Goal: Task Accomplishment & Management: Use online tool/utility

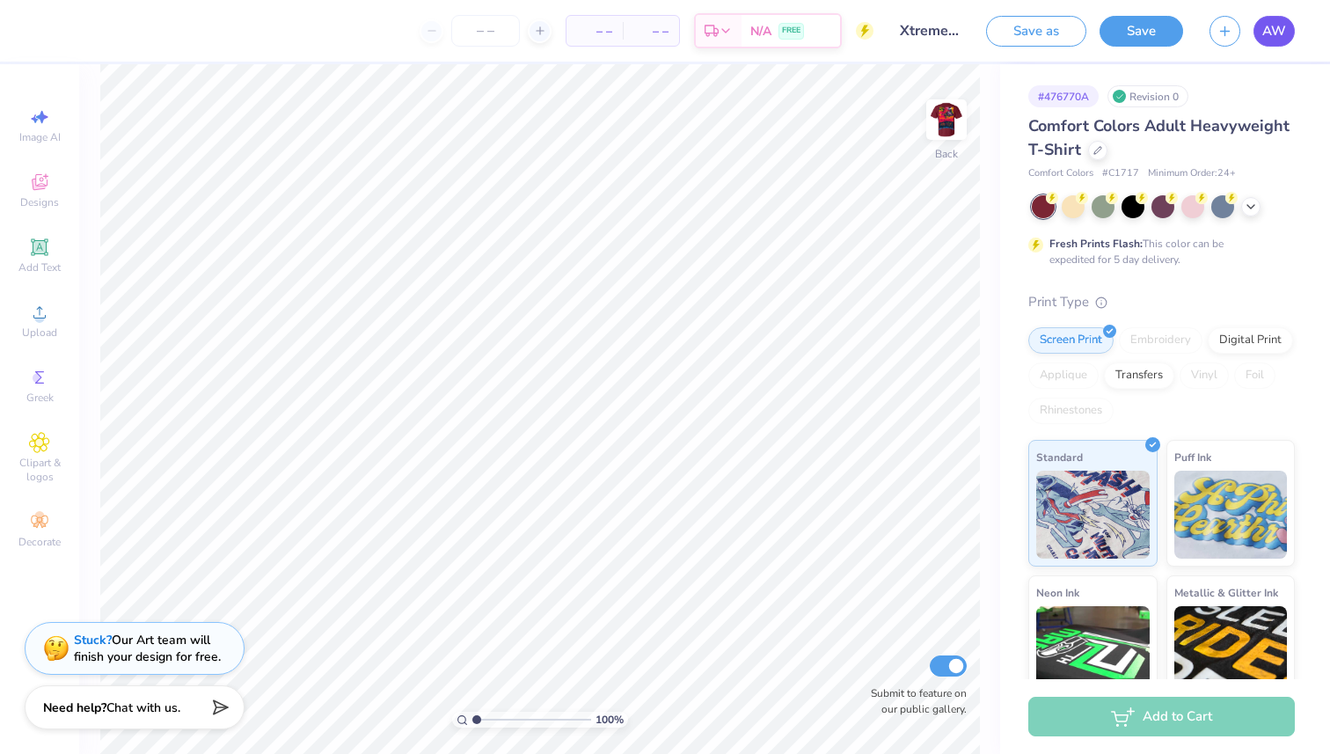
click at [1274, 40] on span "AW" at bounding box center [1275, 31] width 24 height 20
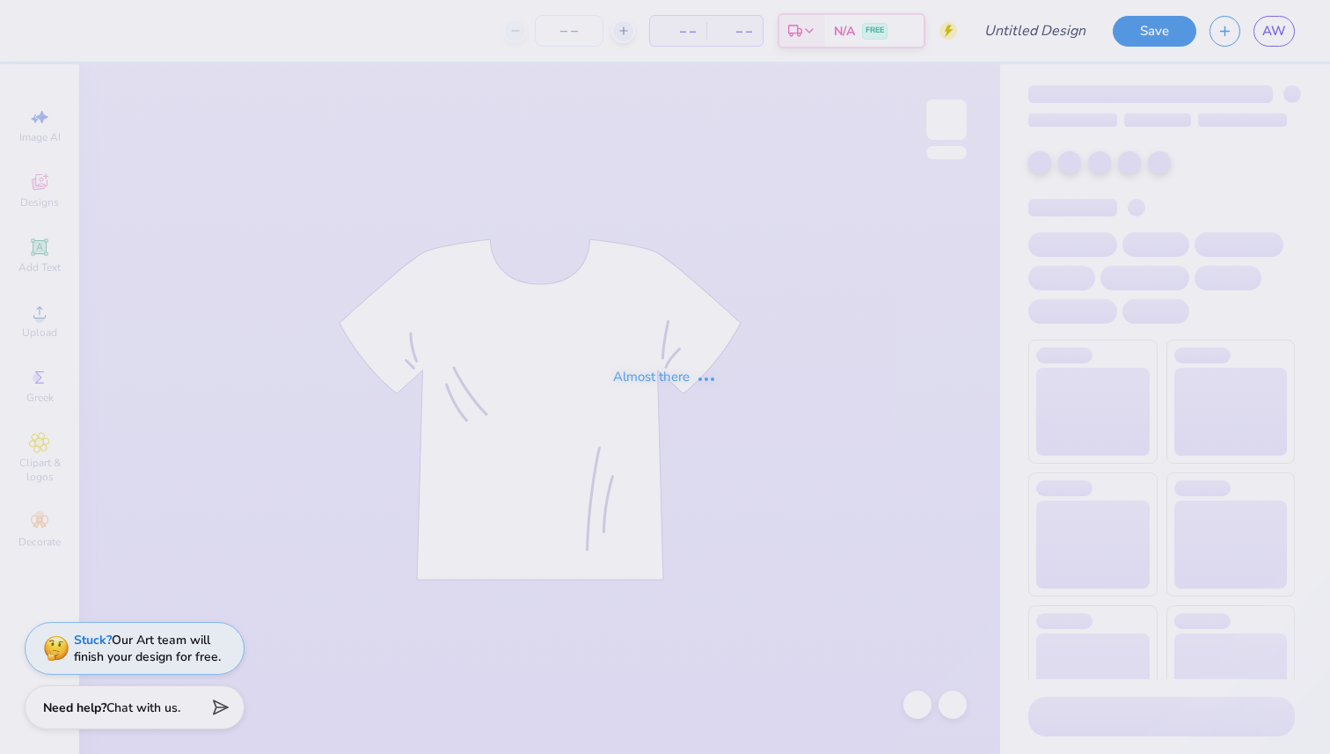
type input "ATO shirt"
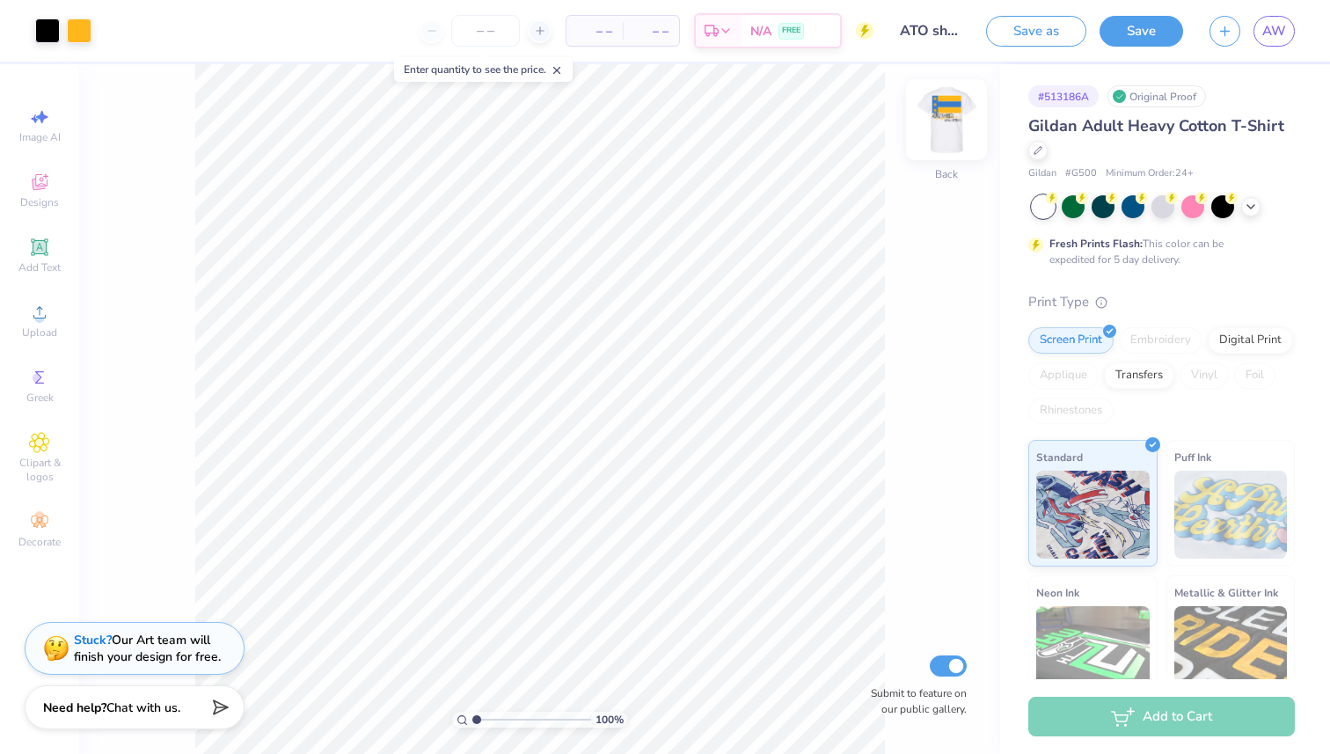
click at [933, 119] on img at bounding box center [947, 119] width 70 height 70
click at [57, 377] on div "Greek" at bounding box center [40, 386] width 62 height 52
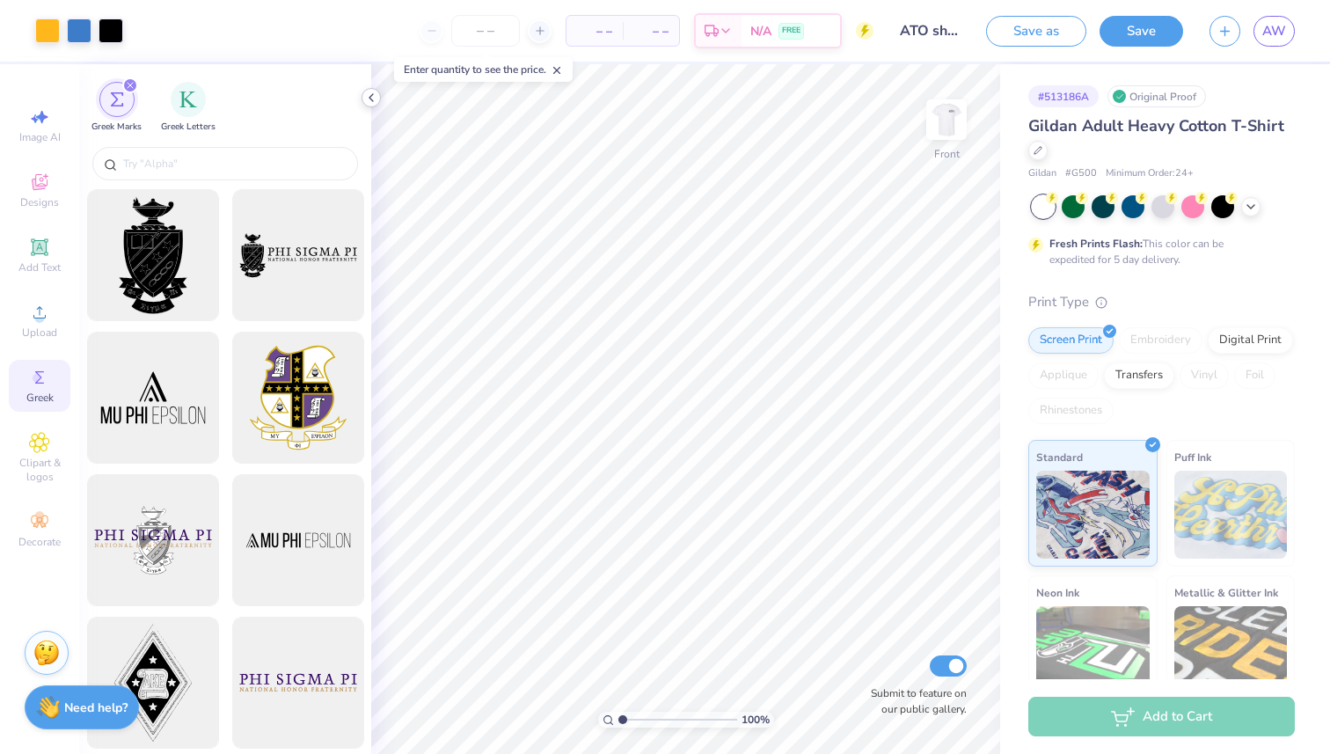
click at [368, 95] on icon at bounding box center [371, 98] width 14 height 14
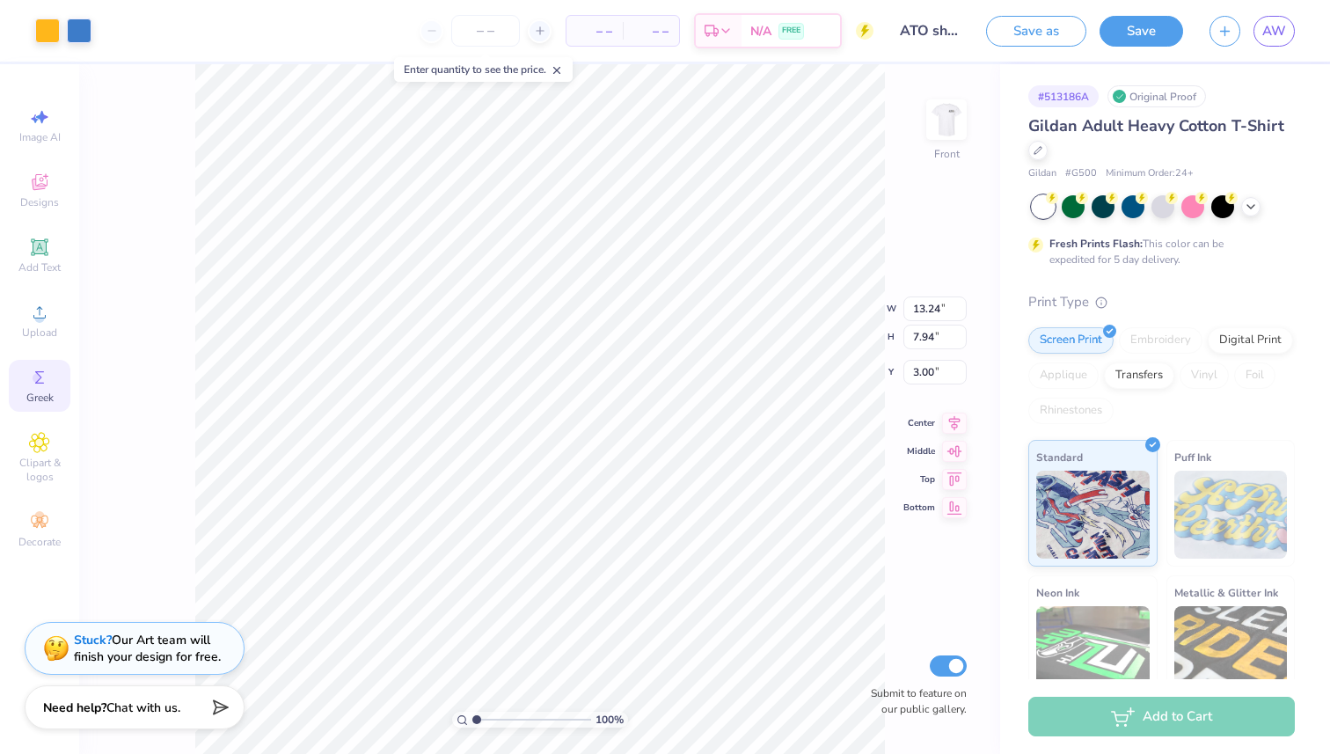
type input "13.02"
type input "7.81"
type input "3.14"
click at [672, 556] on li "Group" at bounding box center [681, 561] width 138 height 34
type input "12.19"
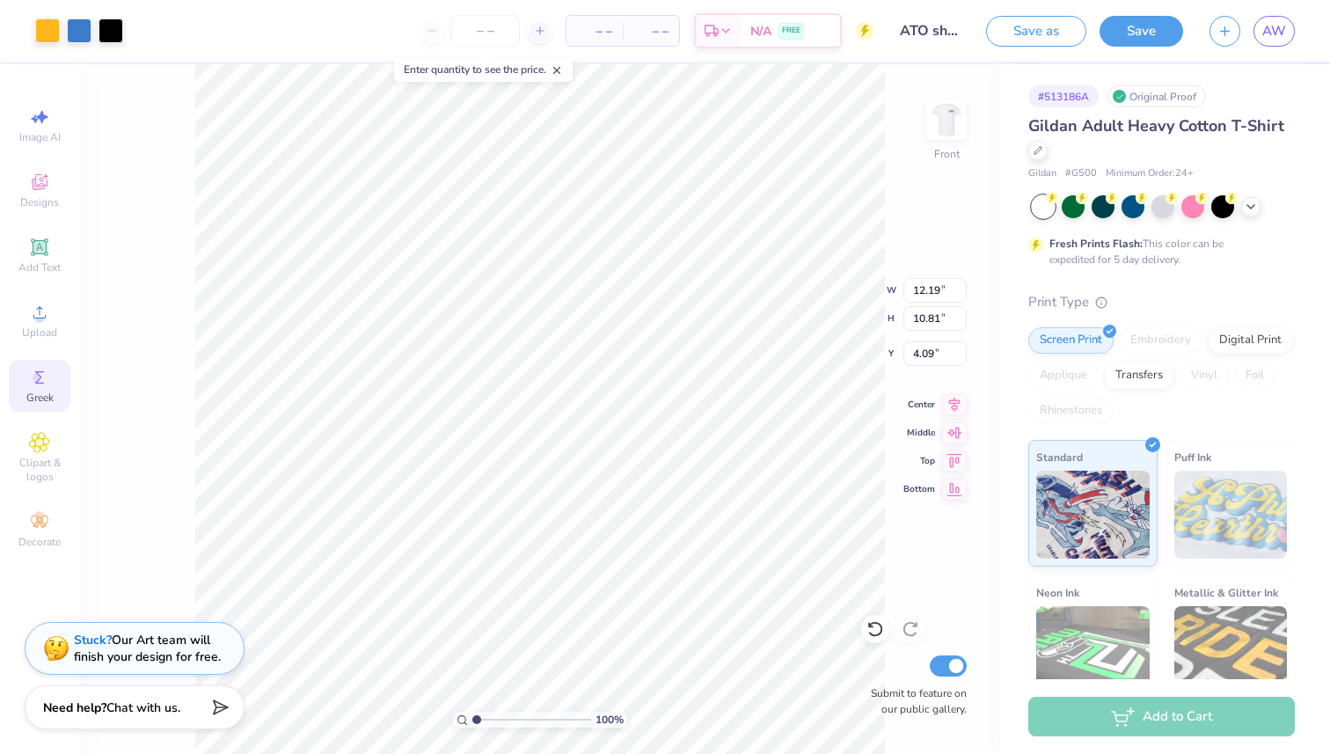
type input "10.81"
type input "3.00"
type input "10.31"
type input "9.13"
type input "3.00"
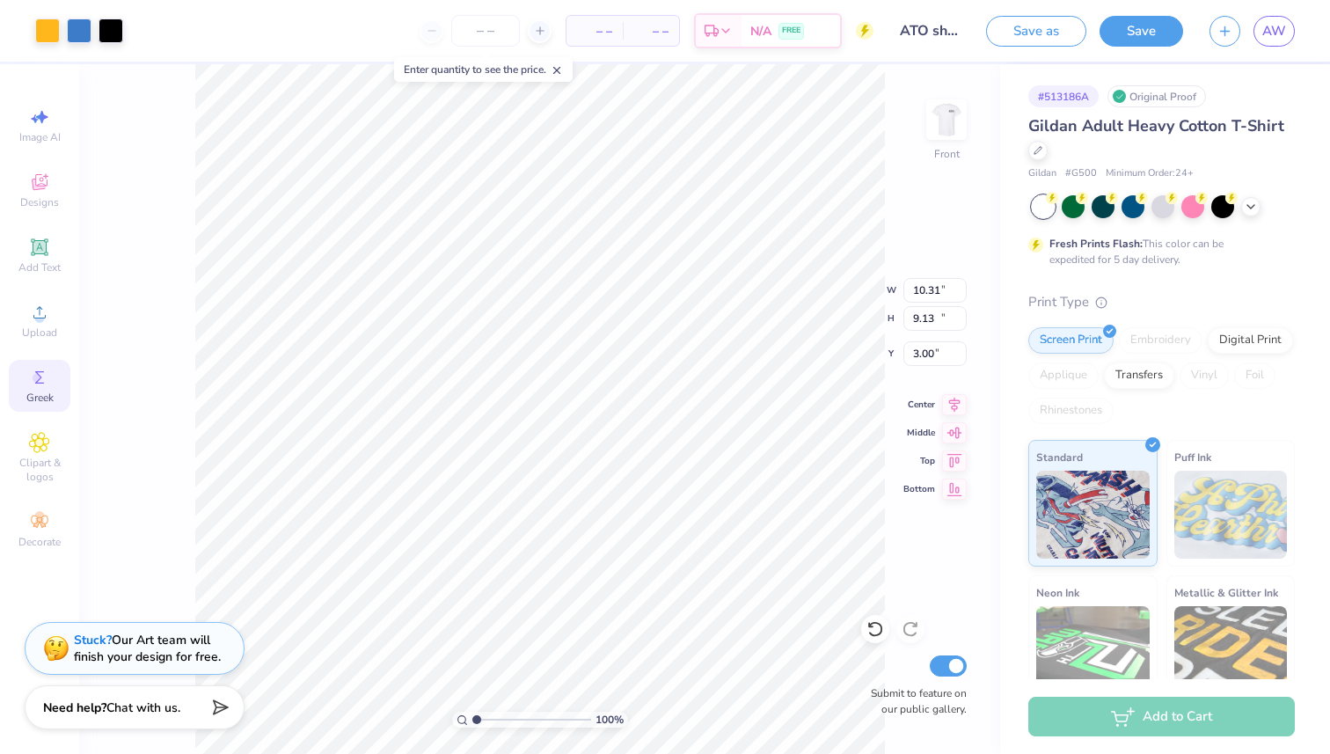
type input "11.54"
type input "10.23"
click at [47, 384] on icon at bounding box center [39, 377] width 21 height 21
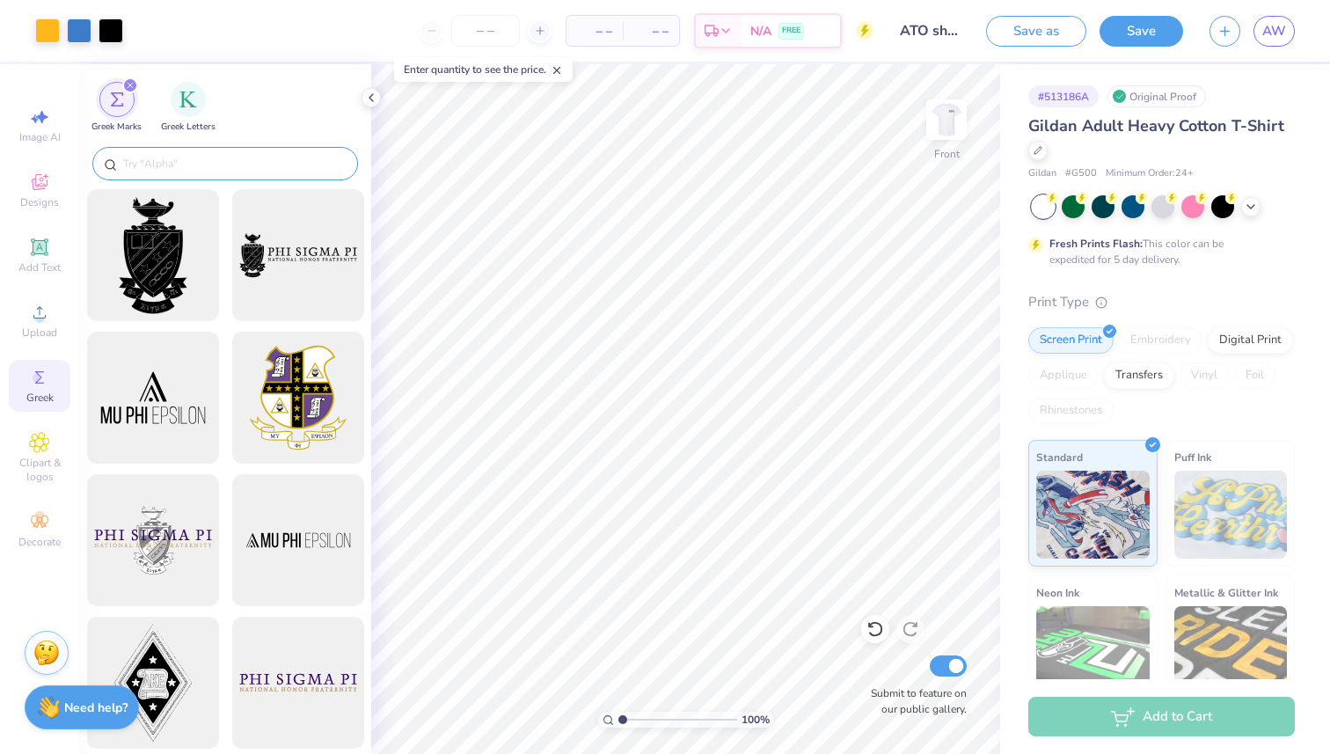
click at [174, 157] on input "text" at bounding box center [233, 164] width 225 height 18
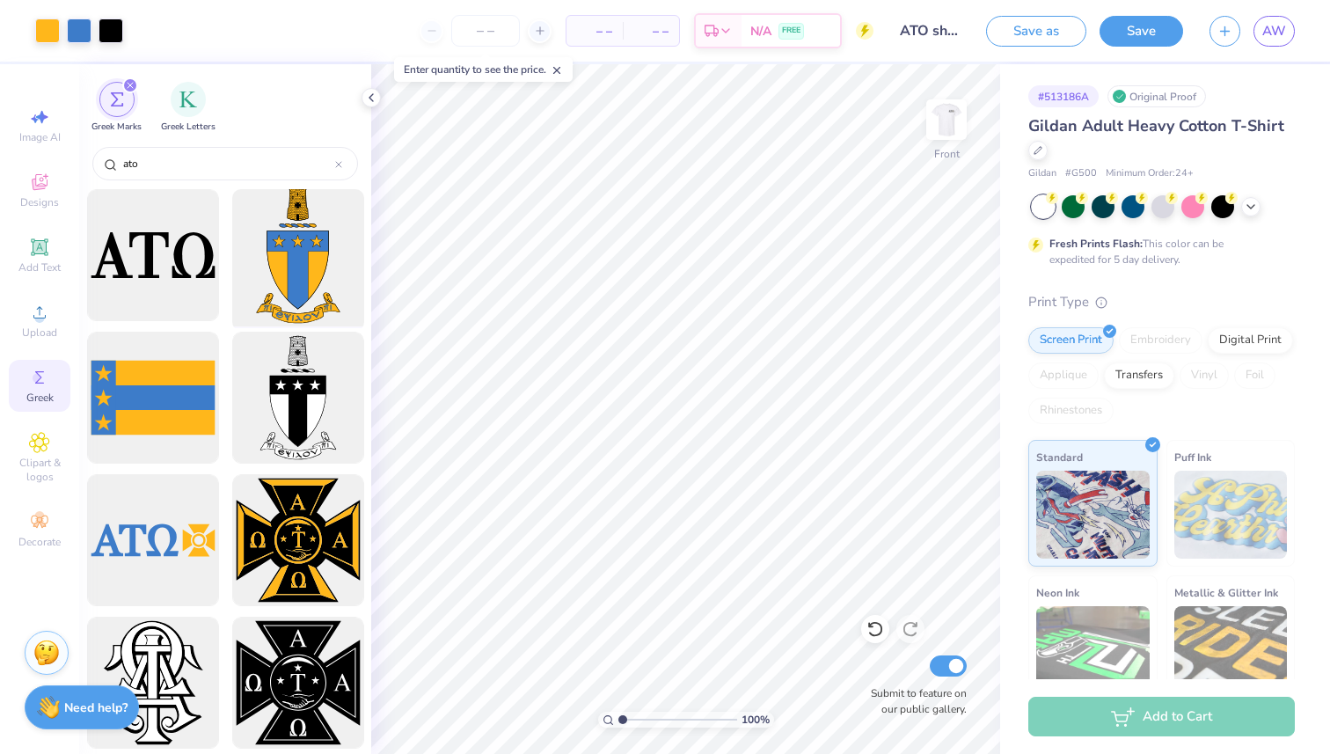
type input "ato"
click at [303, 243] on div at bounding box center [297, 255] width 145 height 145
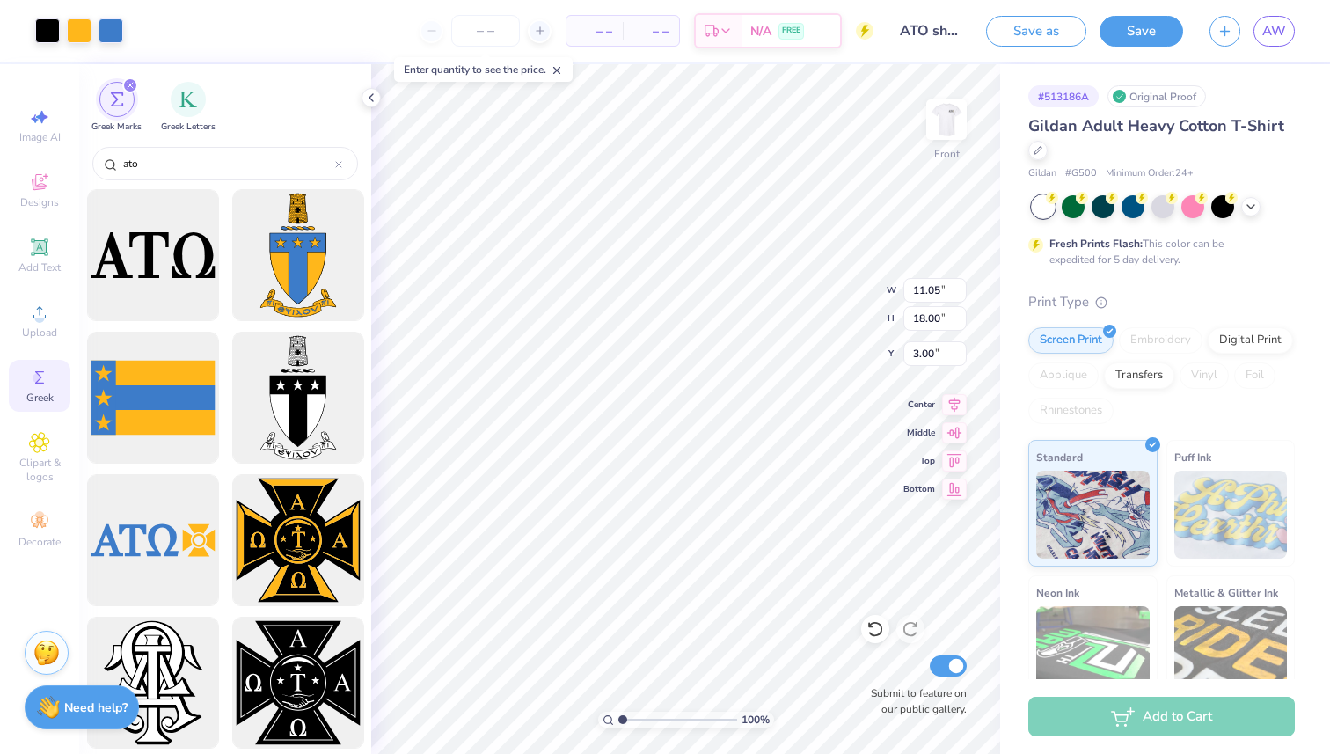
type input "4.97"
type input "8.10"
type input "16.07"
click at [45, 535] on span "Decorate" at bounding box center [39, 542] width 42 height 14
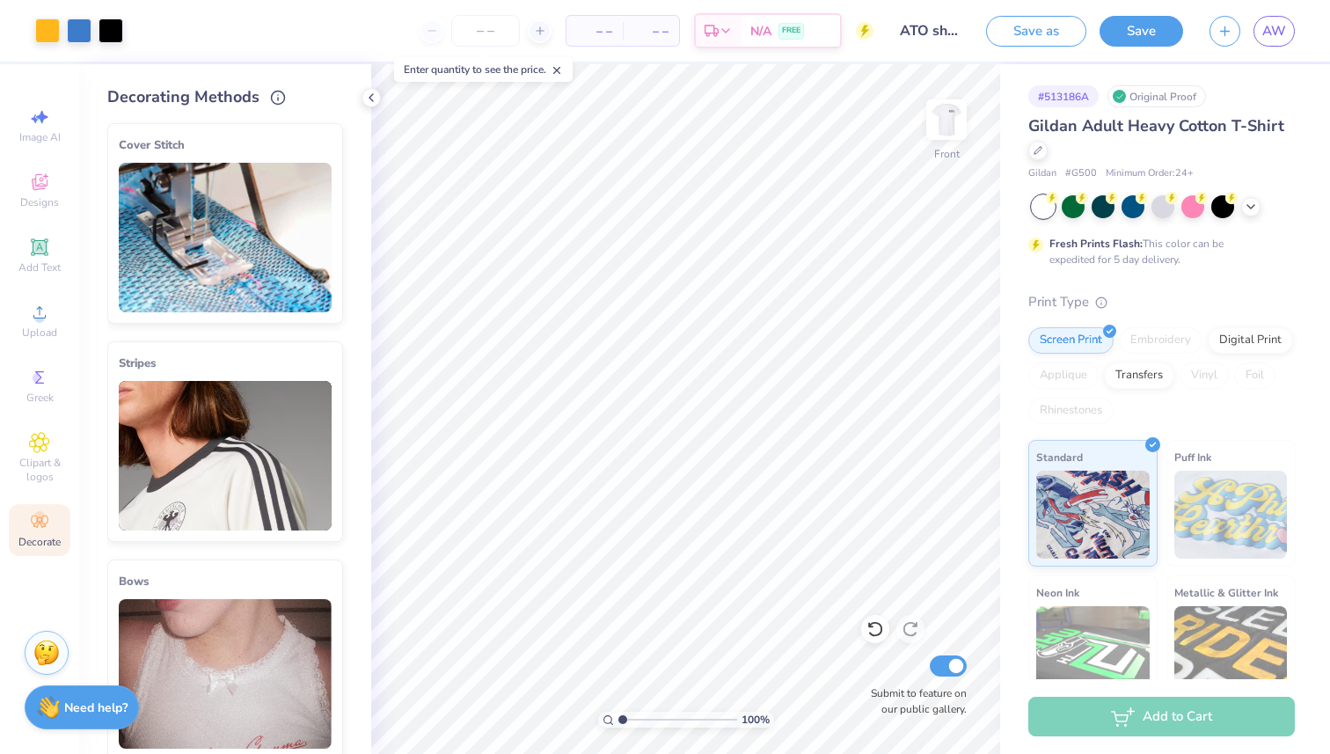
click at [269, 230] on img at bounding box center [225, 238] width 213 height 150
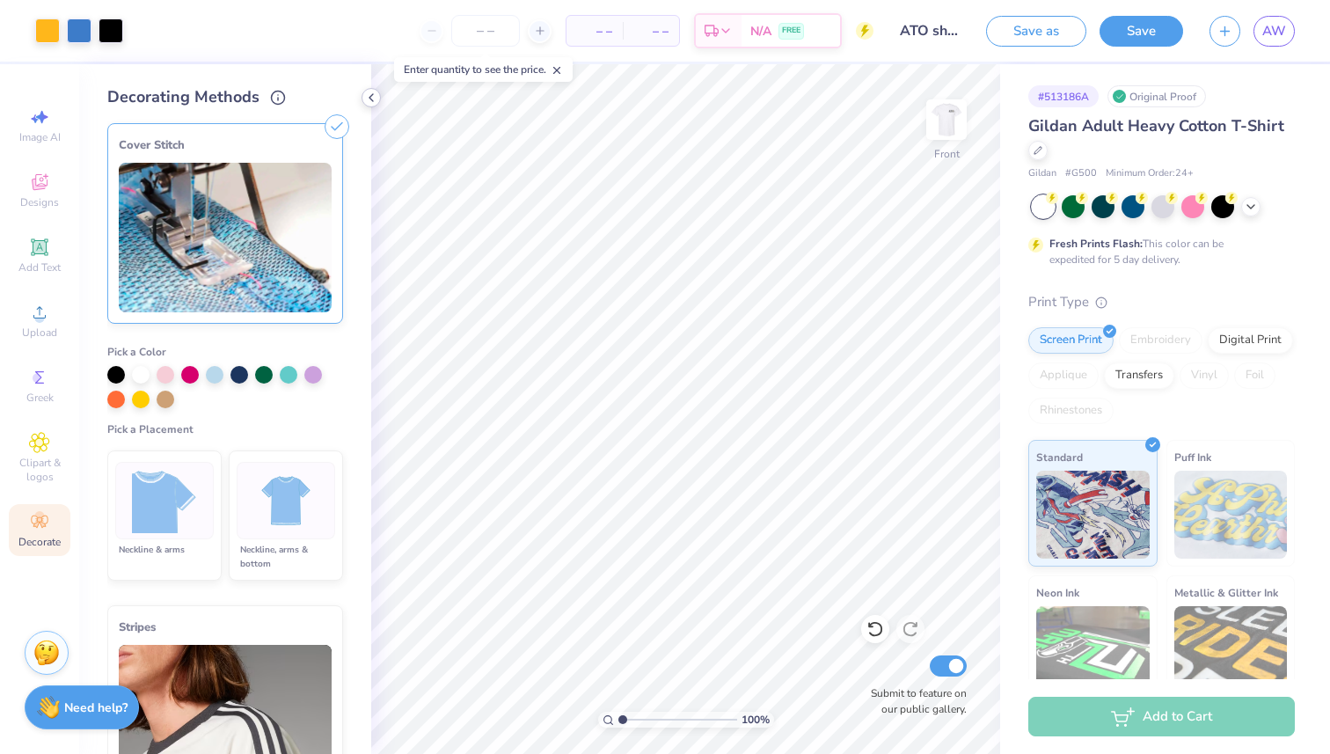
click at [372, 99] on icon at bounding box center [371, 98] width 14 height 14
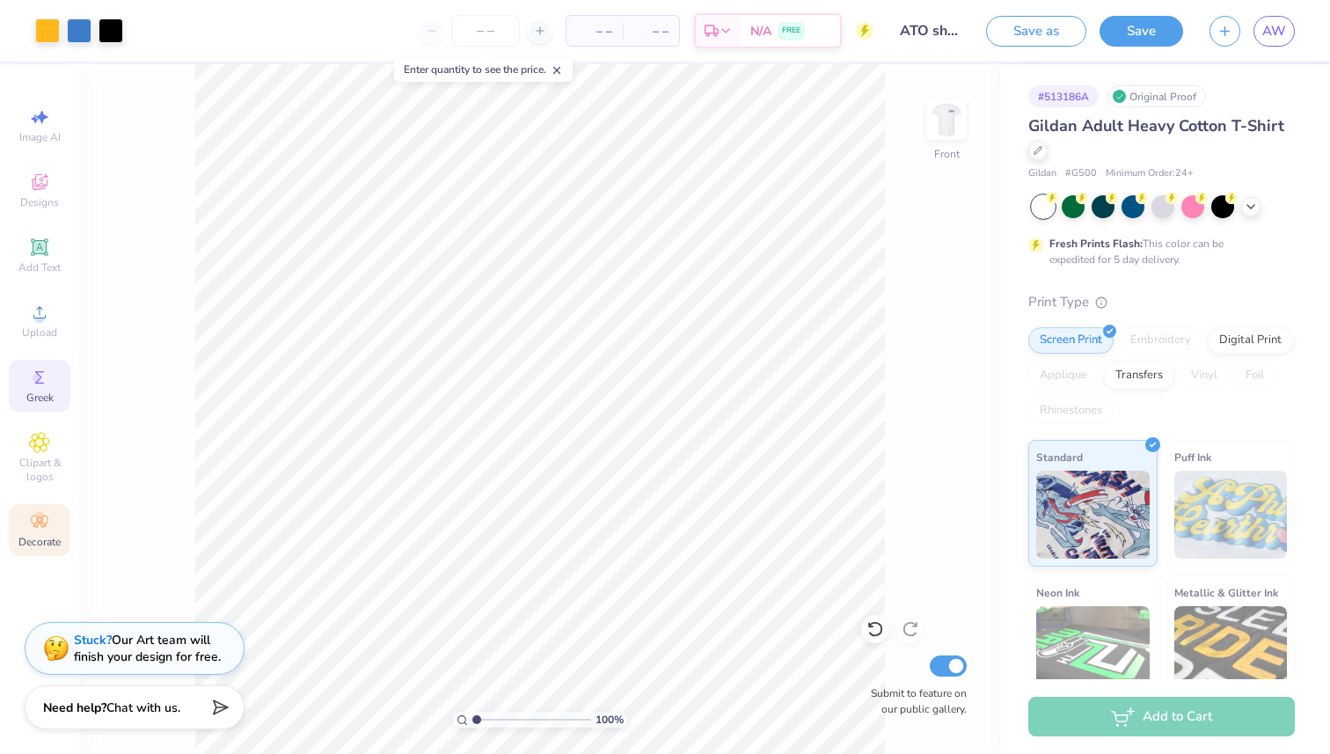
click at [42, 383] on icon at bounding box center [39, 377] width 9 height 12
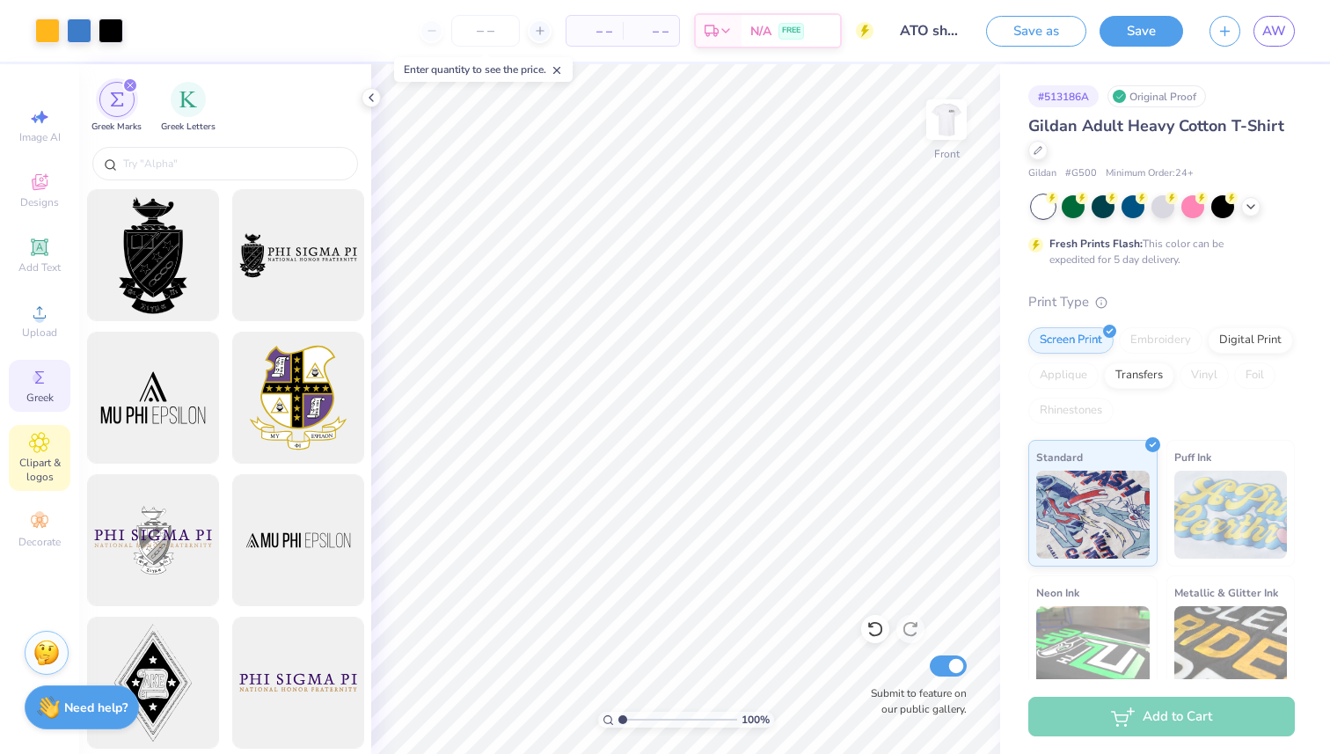
click at [33, 470] on span "Clipart & logos" at bounding box center [40, 470] width 62 height 28
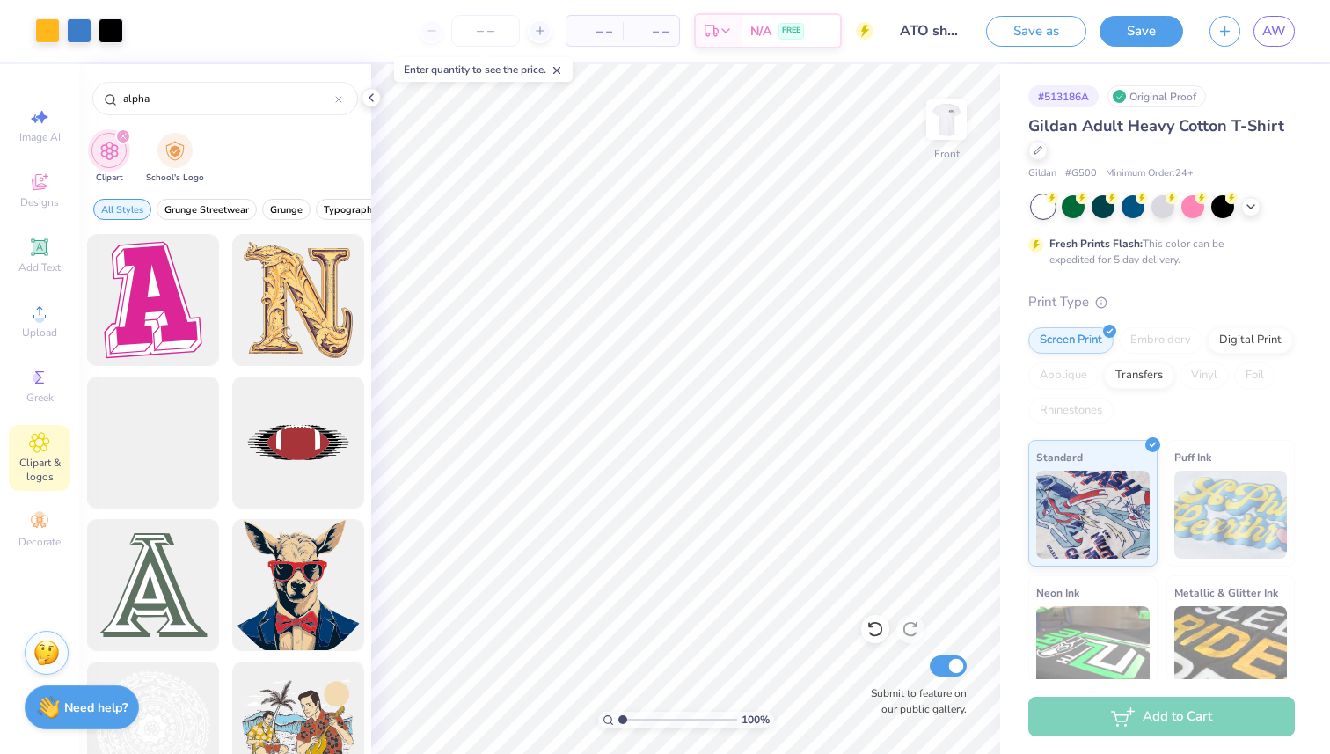
scroll to position [49, 0]
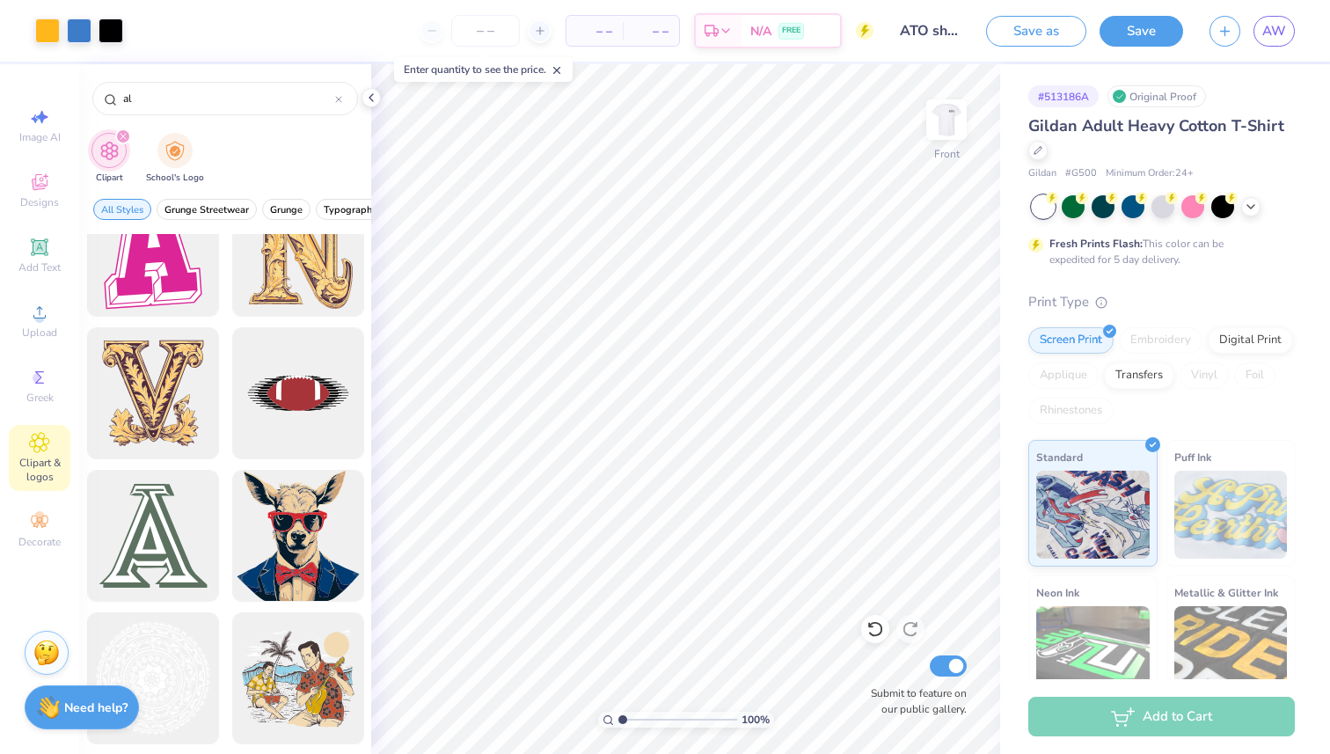
type input "a"
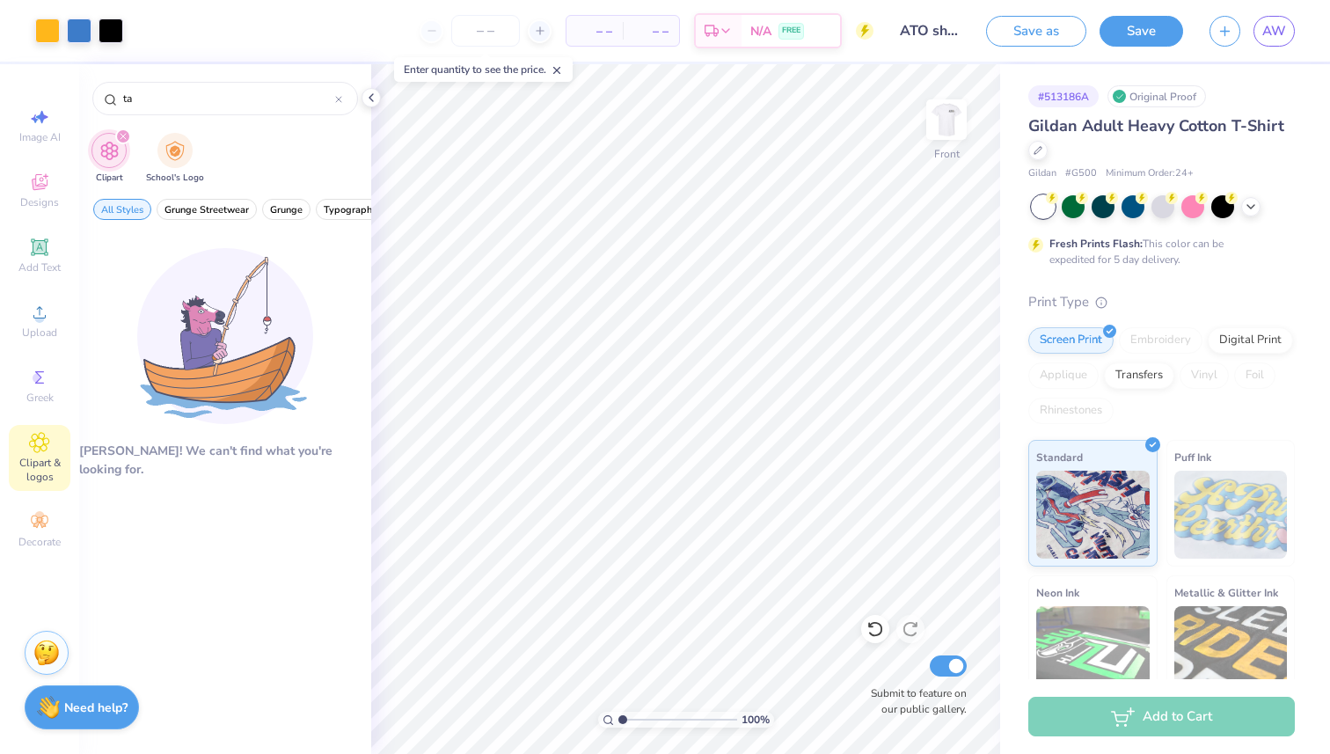
type input "t"
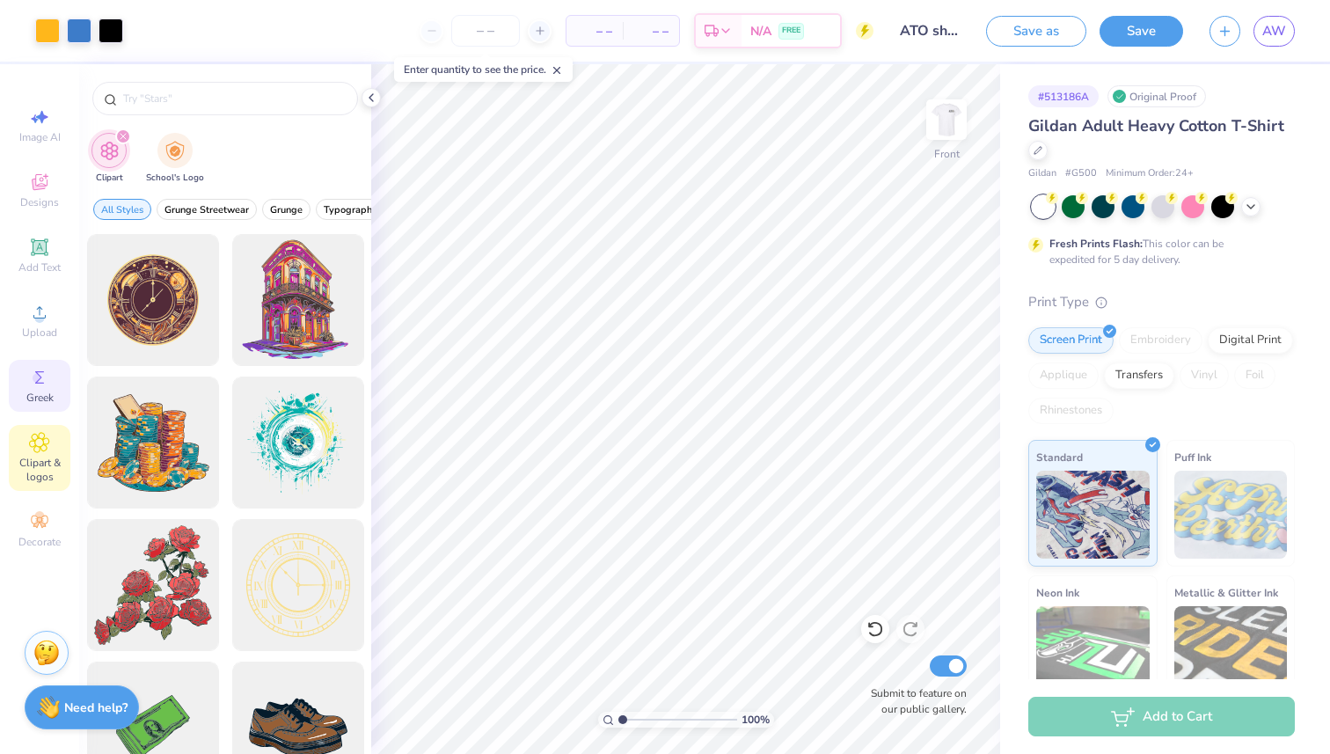
click at [18, 375] on div "Greek" at bounding box center [40, 386] width 62 height 52
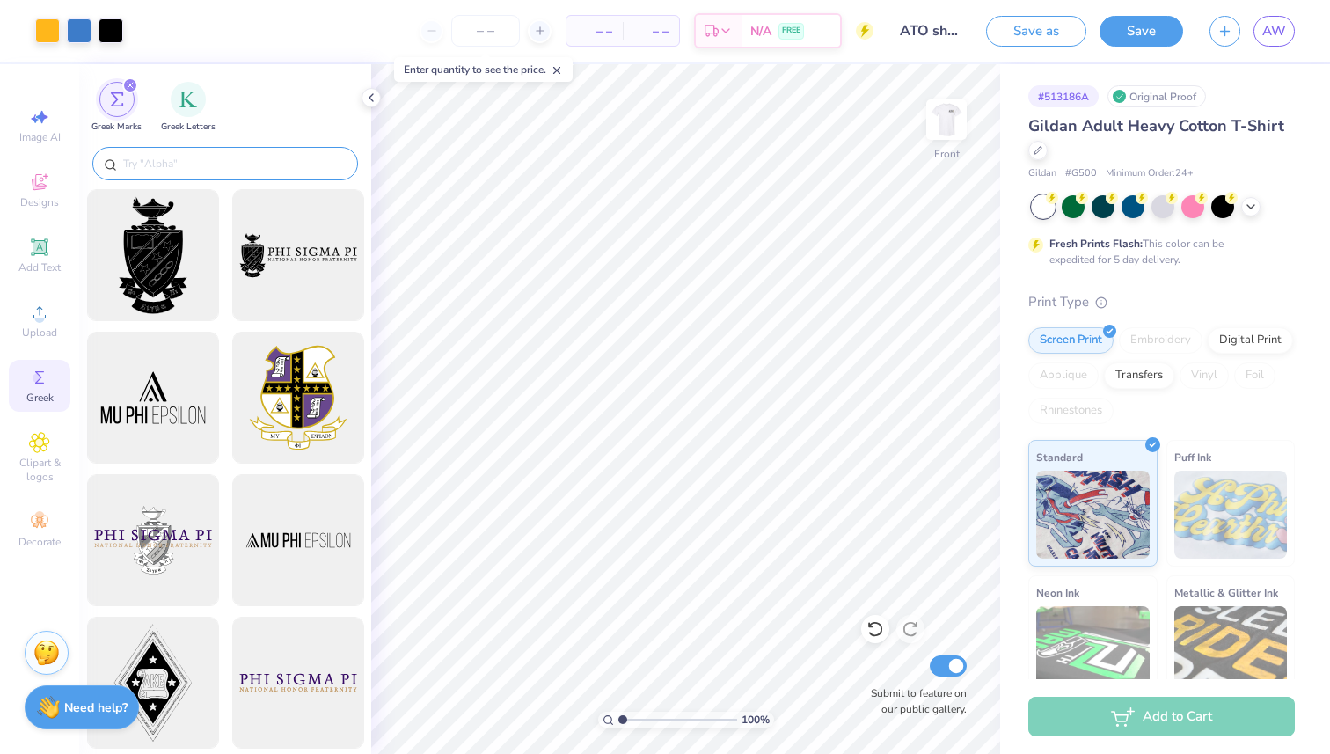
click at [159, 158] on input "text" at bounding box center [233, 164] width 225 height 18
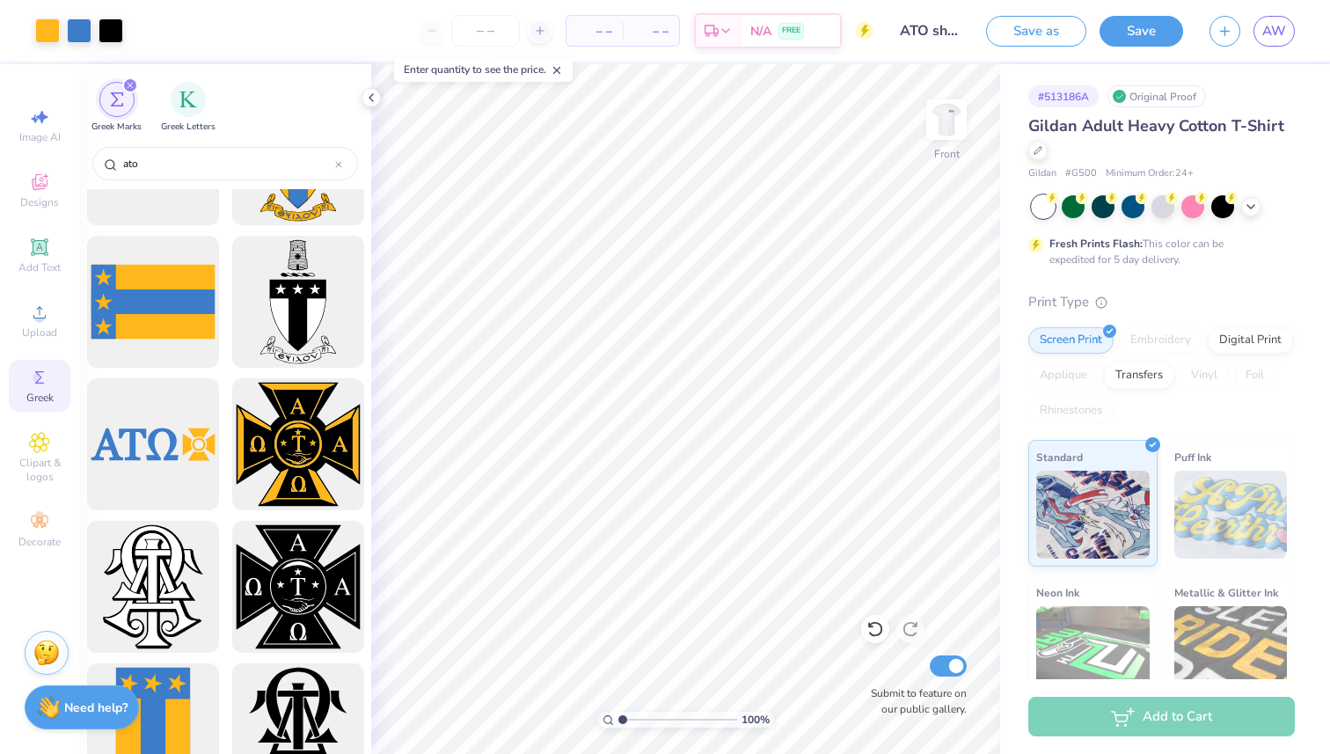
scroll to position [101, 0]
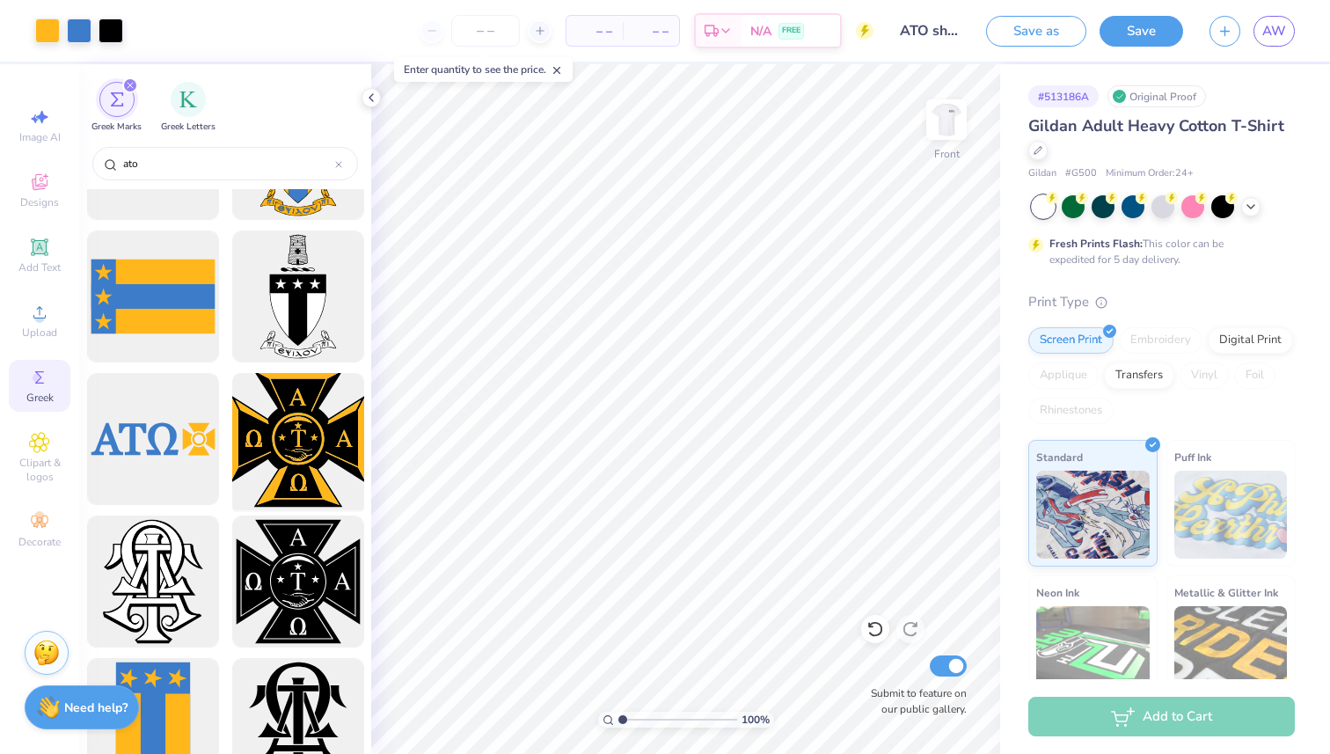
type input "ato"
click at [275, 449] on div at bounding box center [297, 439] width 145 height 145
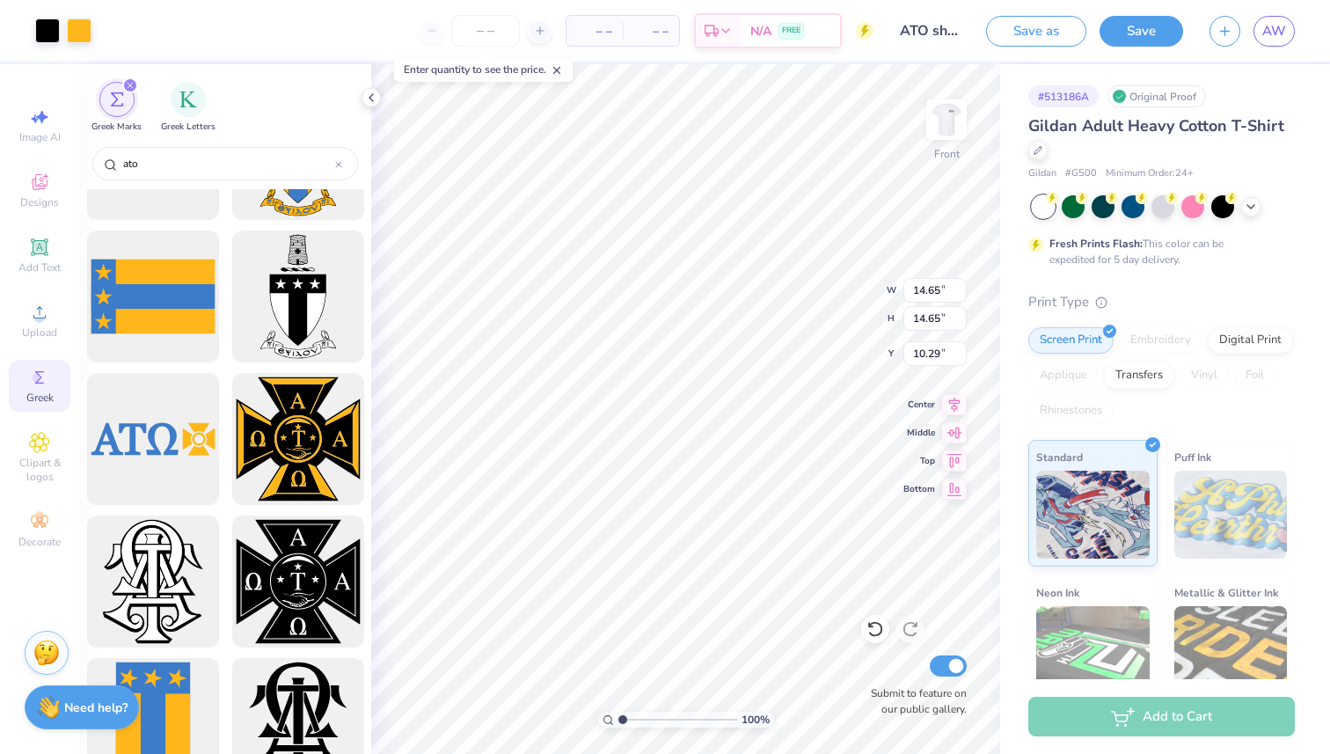
type input "10.29"
type input "11.54"
type input "10.23"
type input "3.00"
click at [663, 553] on li "Ungroup" at bounding box center [695, 563] width 138 height 34
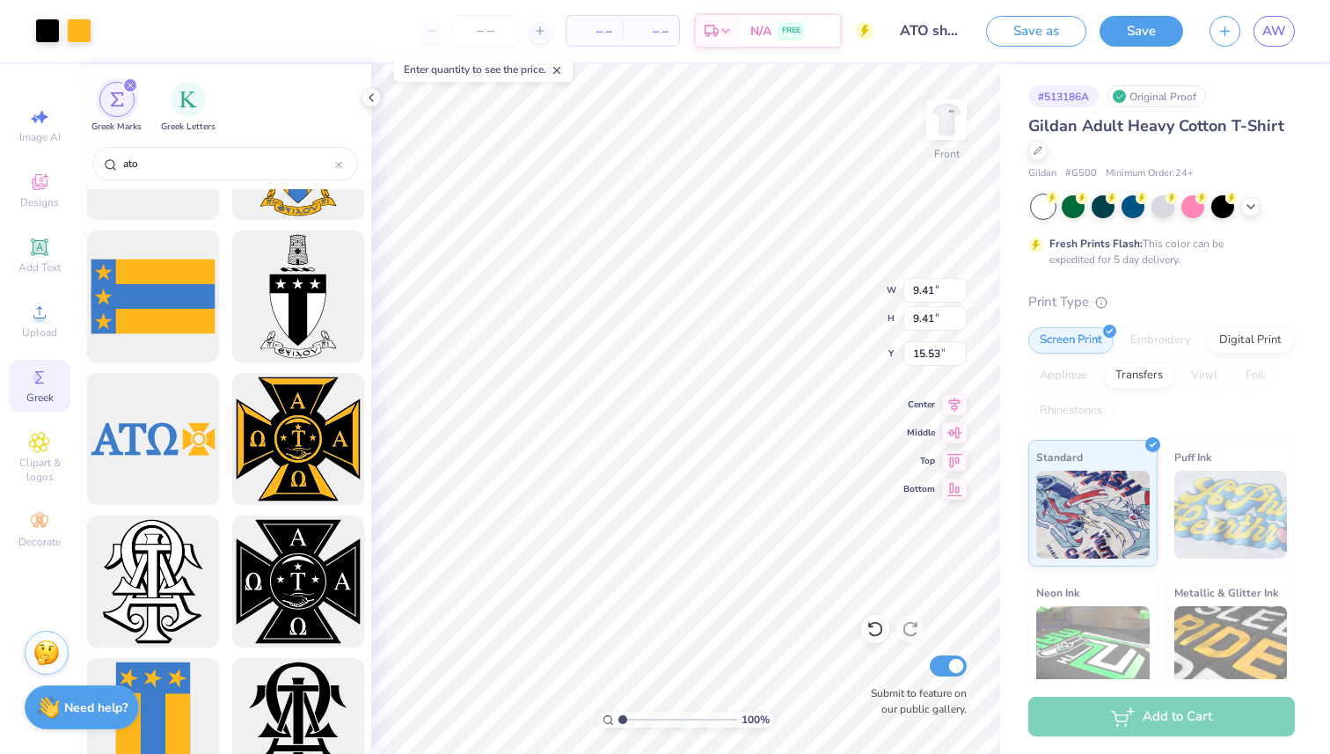
type input "9.41"
type input "3.00"
type input "11.54"
type input "3.33"
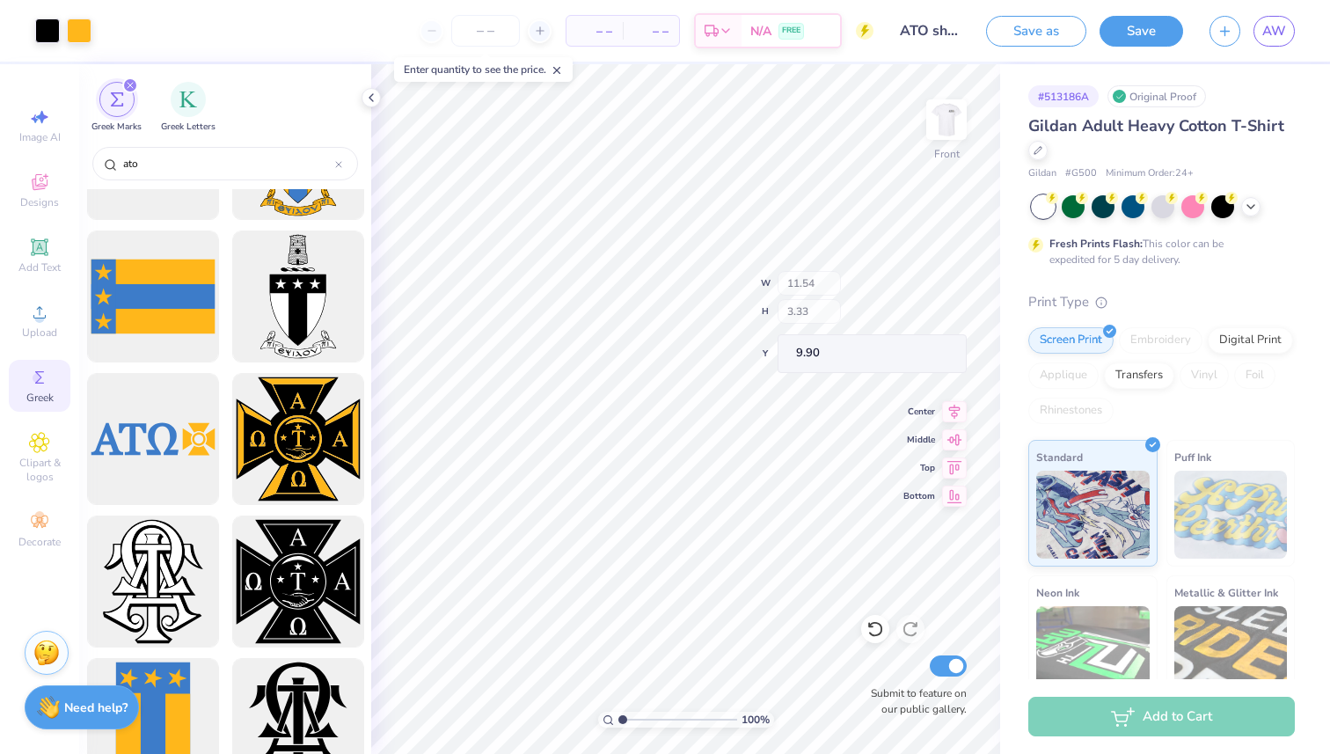
type input "12.59"
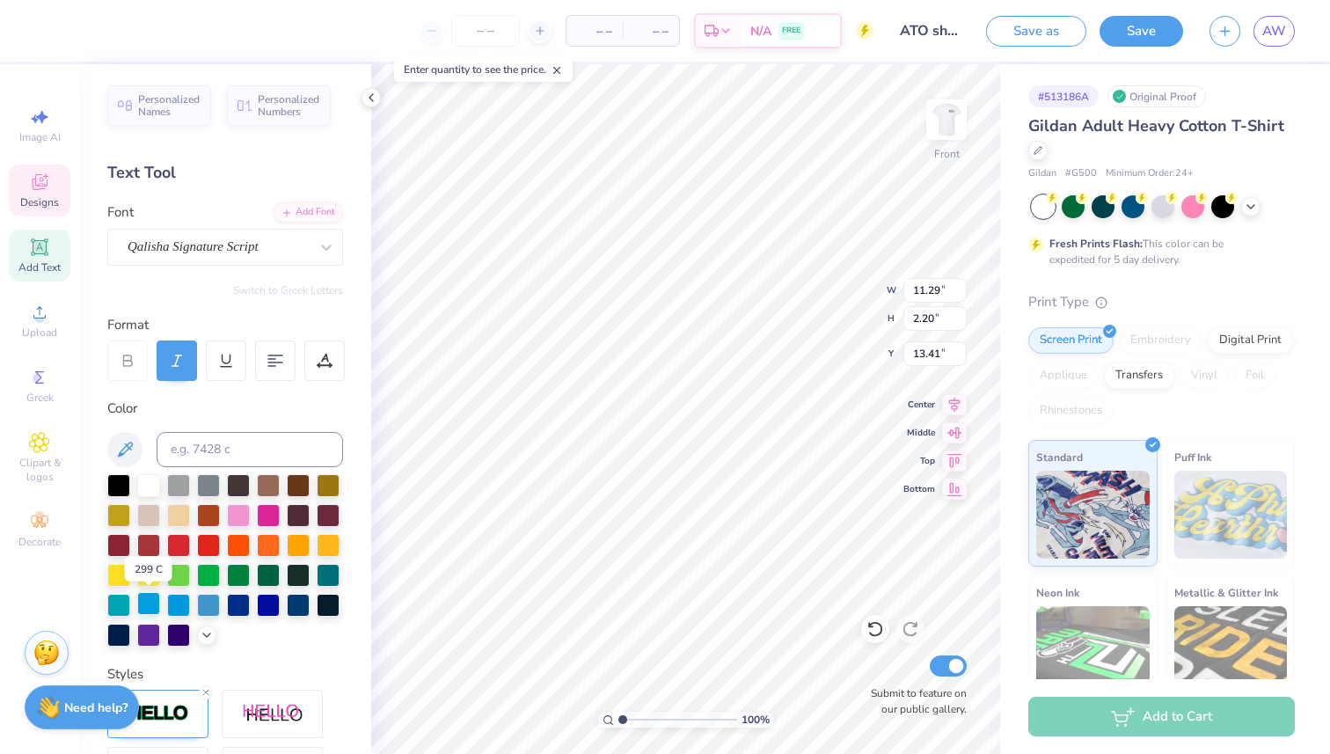
click at [148, 604] on div at bounding box center [148, 603] width 23 height 23
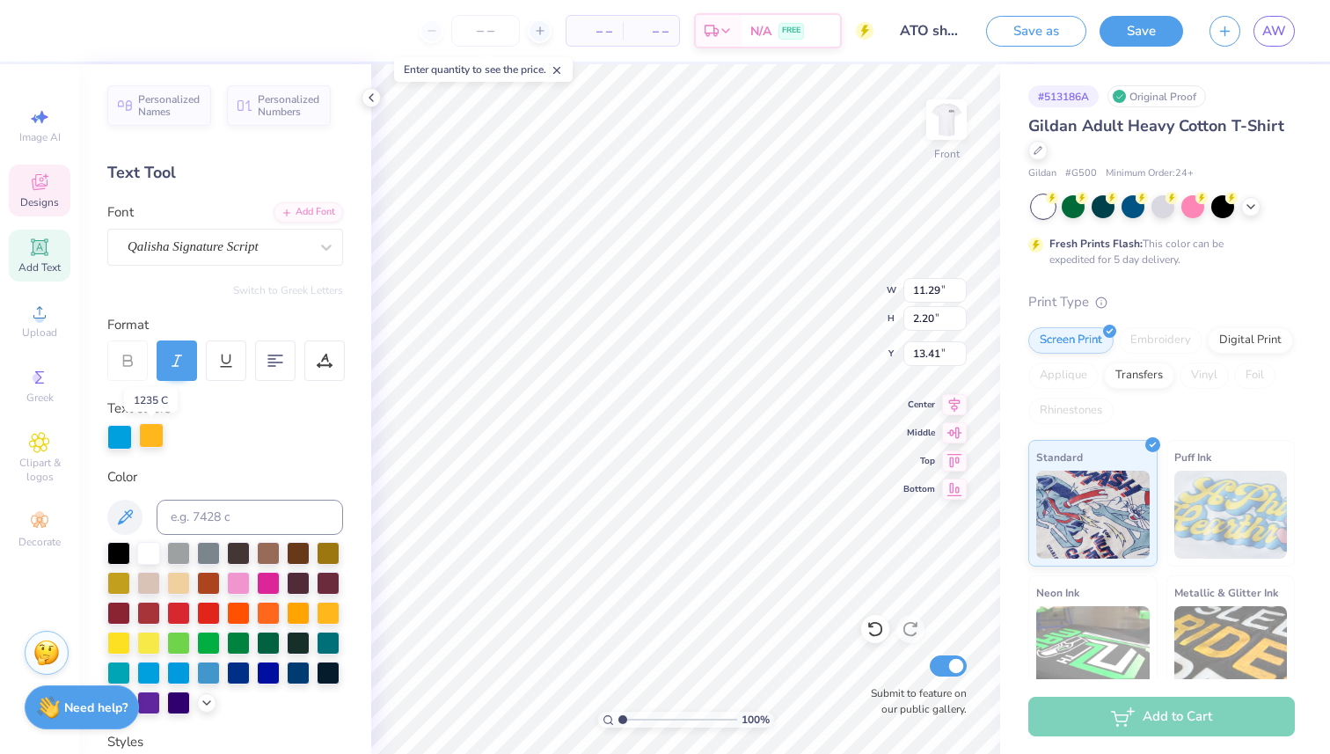
click at [151, 437] on div at bounding box center [151, 435] width 25 height 25
click at [173, 672] on div at bounding box center [178, 671] width 23 height 23
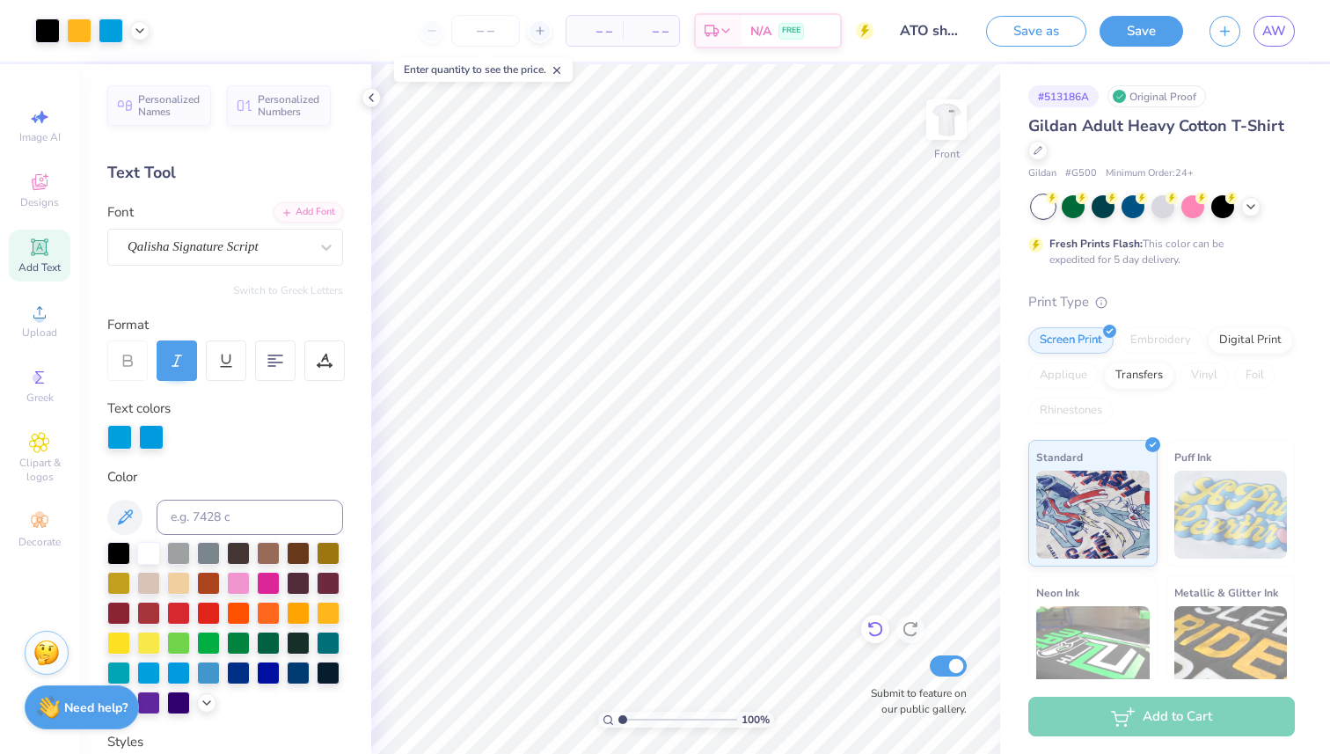
click at [867, 636] on icon at bounding box center [876, 629] width 18 height 18
click at [875, 631] on icon at bounding box center [876, 629] width 18 height 18
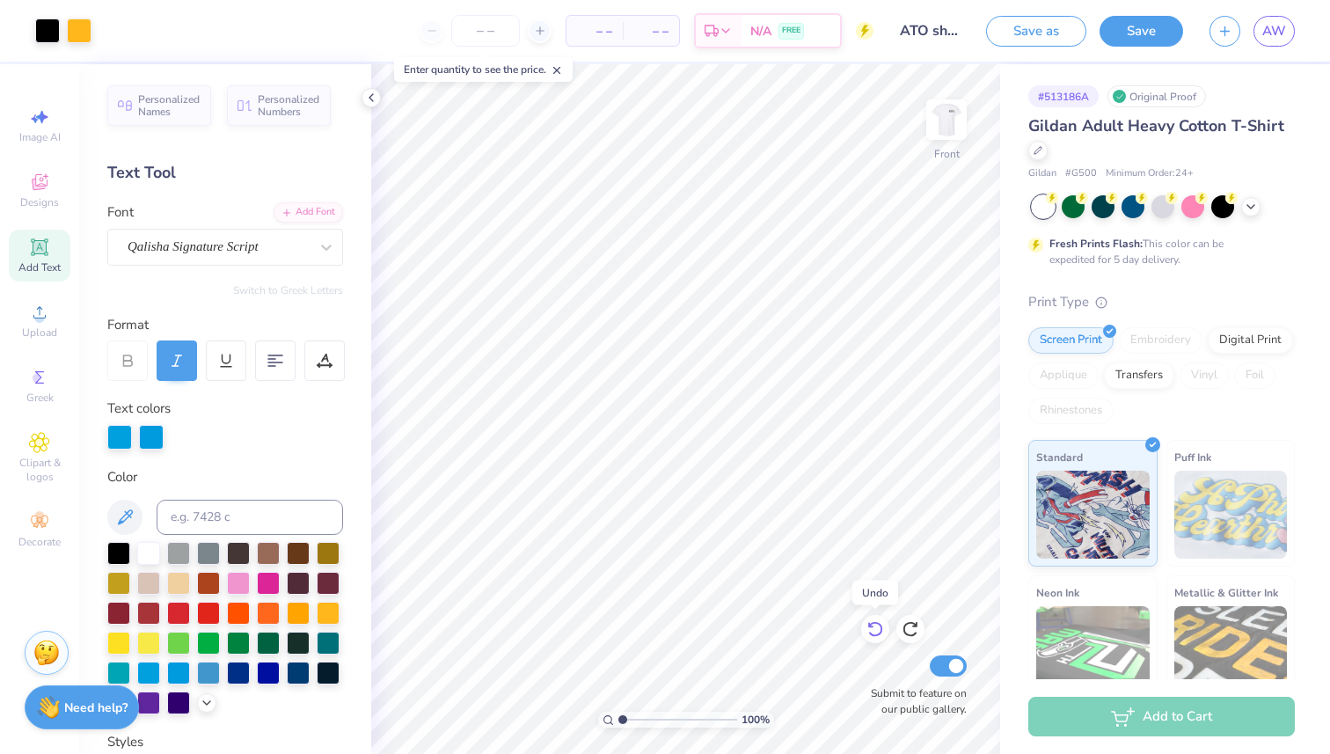
click at [875, 631] on icon at bounding box center [876, 629] width 18 height 18
click at [873, 632] on icon at bounding box center [876, 629] width 18 height 18
click at [374, 102] on icon at bounding box center [371, 98] width 14 height 14
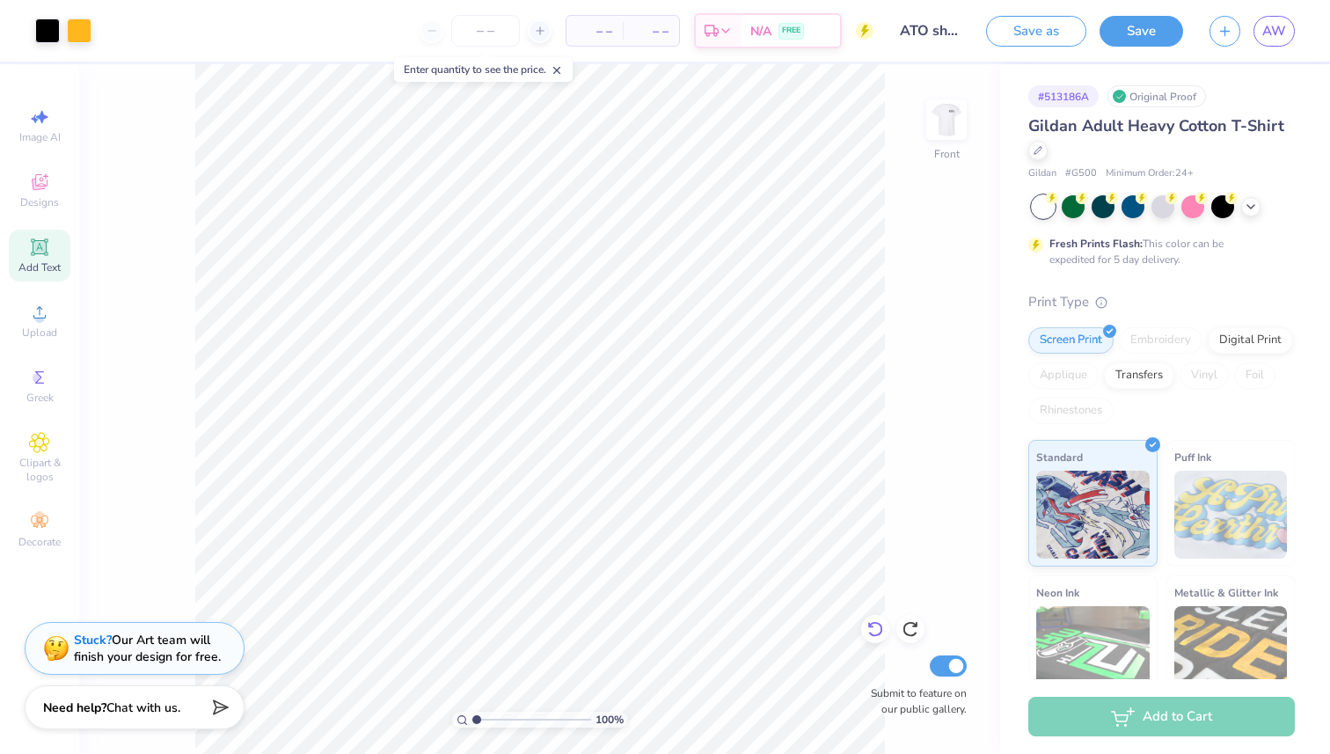
click at [866, 638] on div at bounding box center [875, 629] width 28 height 28
click at [867, 636] on icon at bounding box center [876, 629] width 18 height 18
click at [926, 126] on div "100 % Front Submit to feature on our public gallery." at bounding box center [539, 409] width 921 height 690
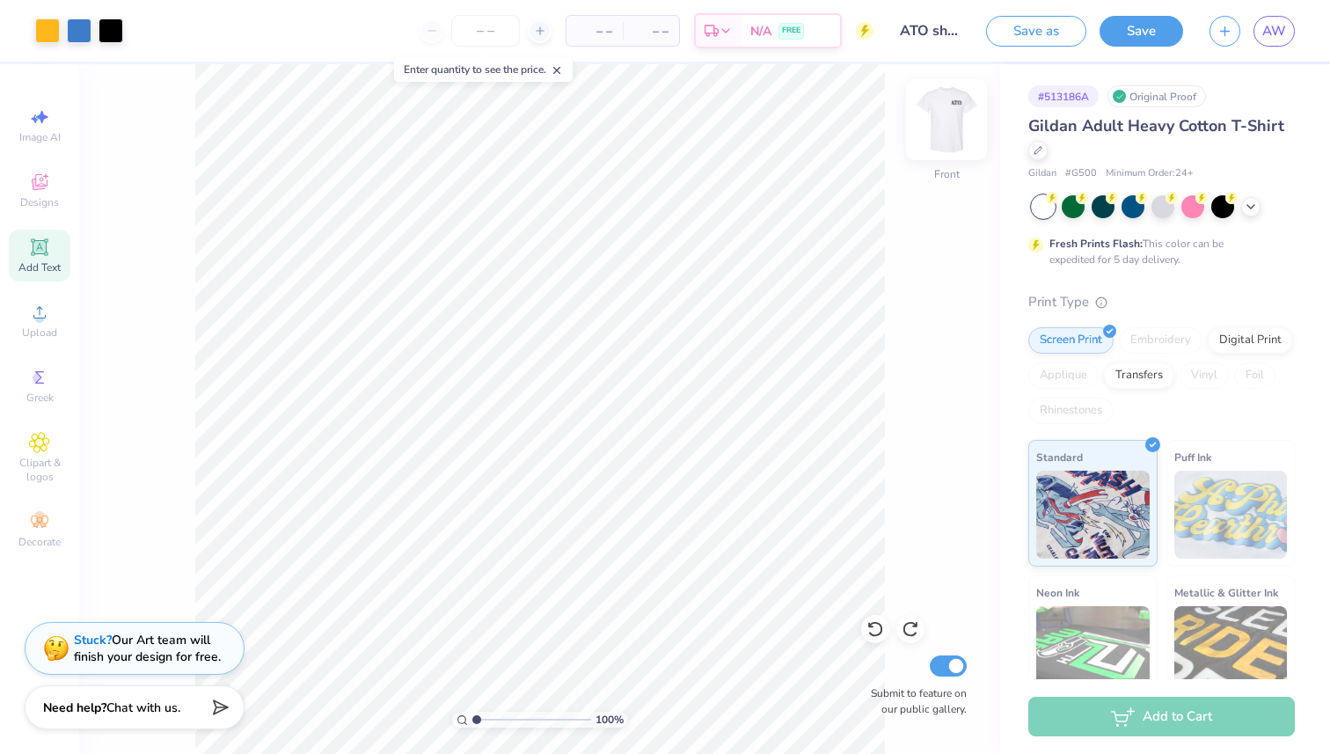
click at [933, 123] on img at bounding box center [947, 119] width 70 height 70
click at [949, 106] on img at bounding box center [947, 119] width 70 height 70
click at [1144, 40] on button "Save" at bounding box center [1142, 28] width 84 height 31
click at [964, 116] on img at bounding box center [947, 119] width 70 height 70
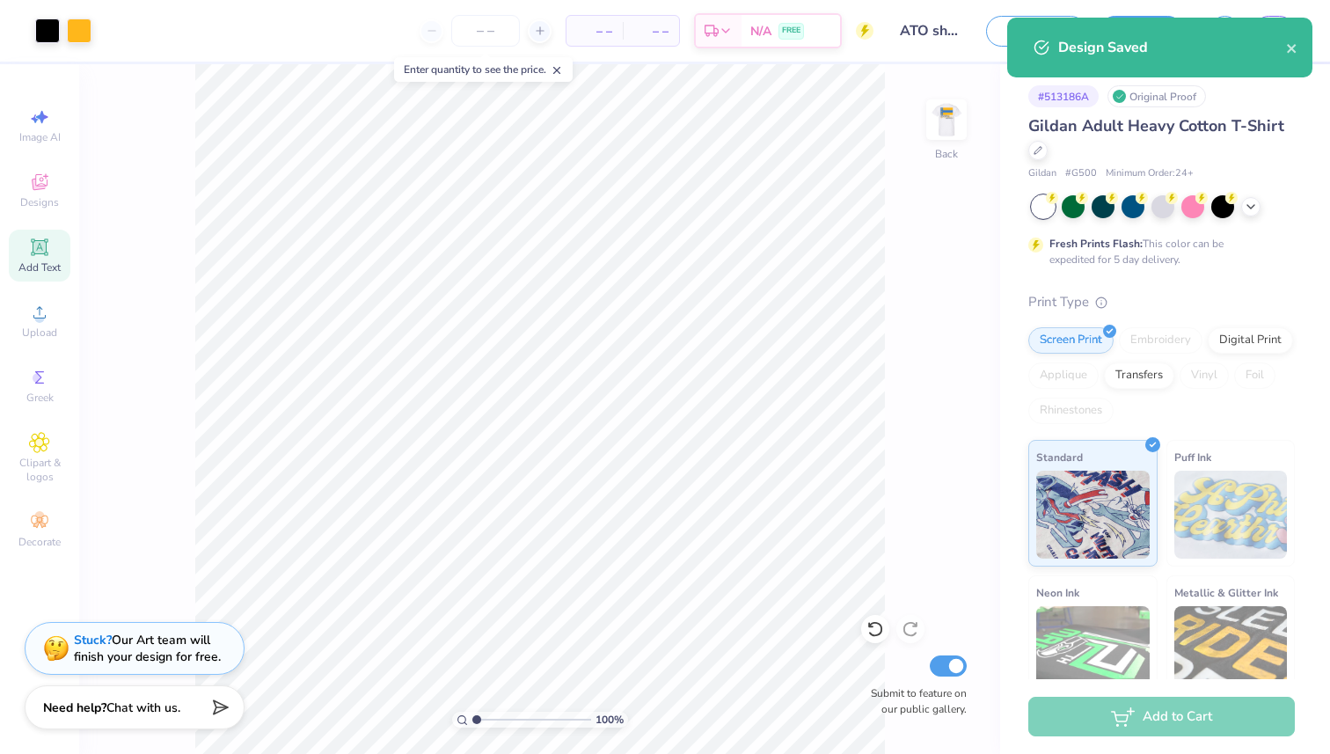
click at [954, 118] on img at bounding box center [946, 119] width 35 height 35
click at [954, 118] on img at bounding box center [947, 119] width 70 height 70
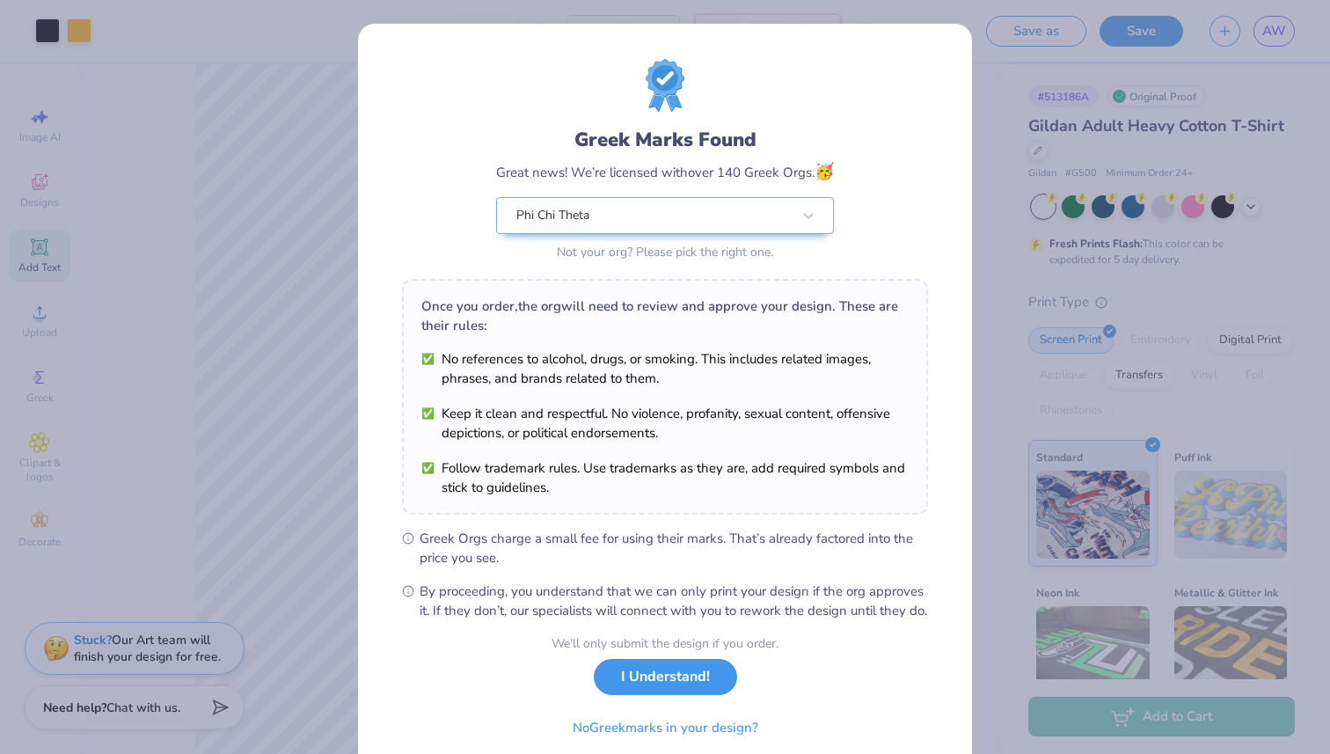
click at [669, 695] on button "I Understand!" at bounding box center [665, 677] width 143 height 36
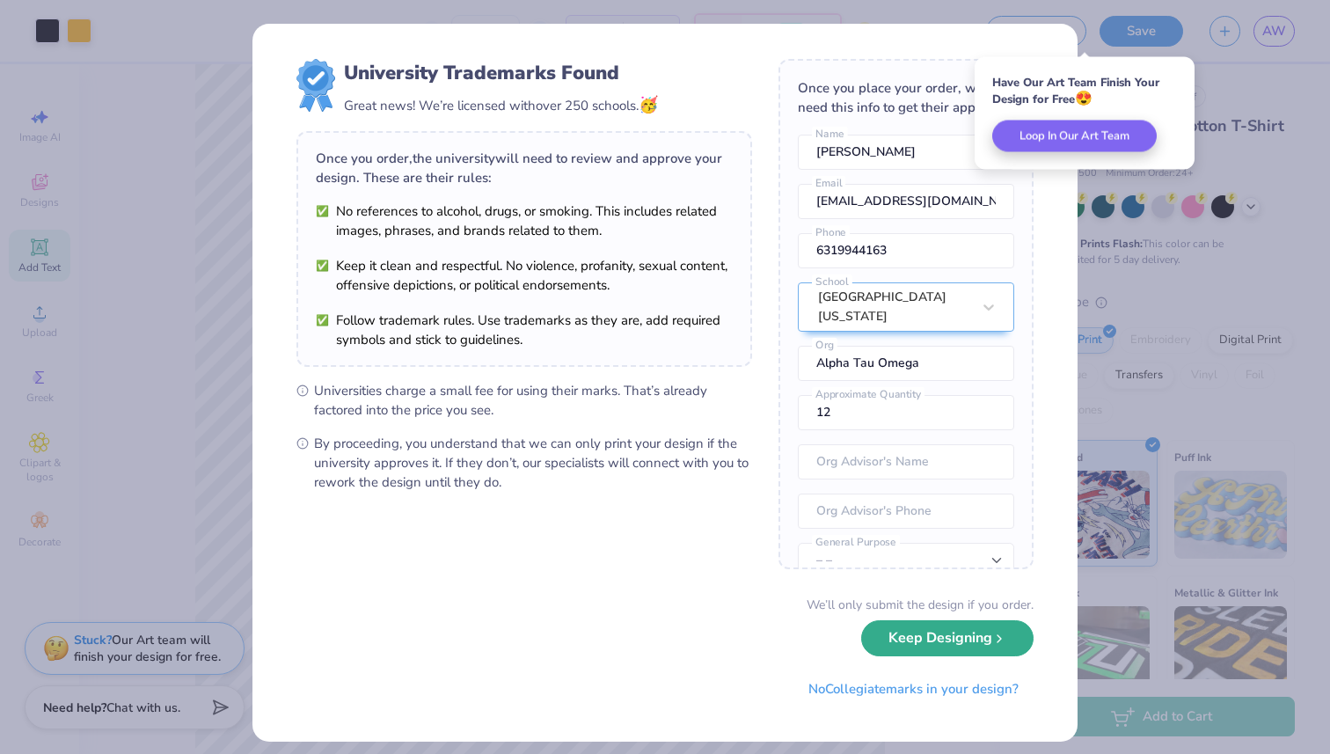
click at [930, 647] on button "Keep Designing" at bounding box center [947, 638] width 172 height 36
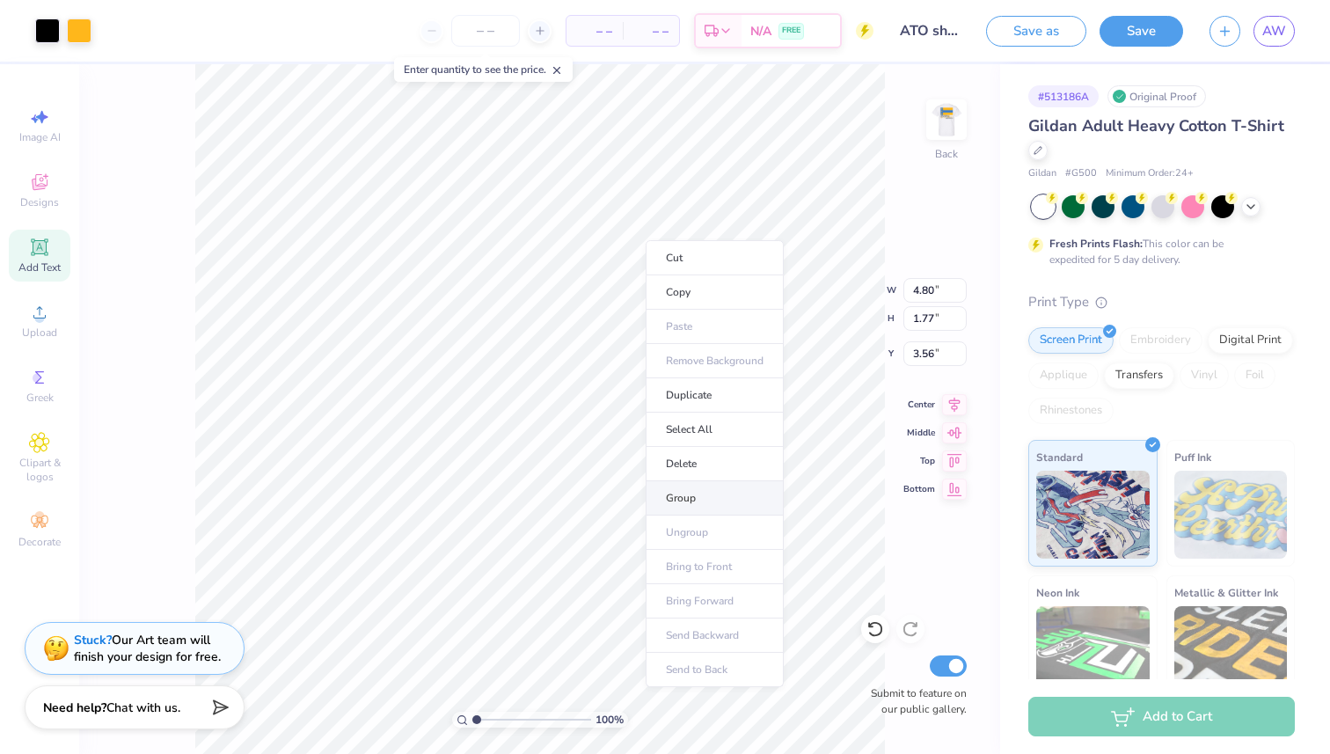
click at [708, 494] on li "Group" at bounding box center [715, 498] width 138 height 34
click at [37, 176] on icon at bounding box center [39, 182] width 21 height 21
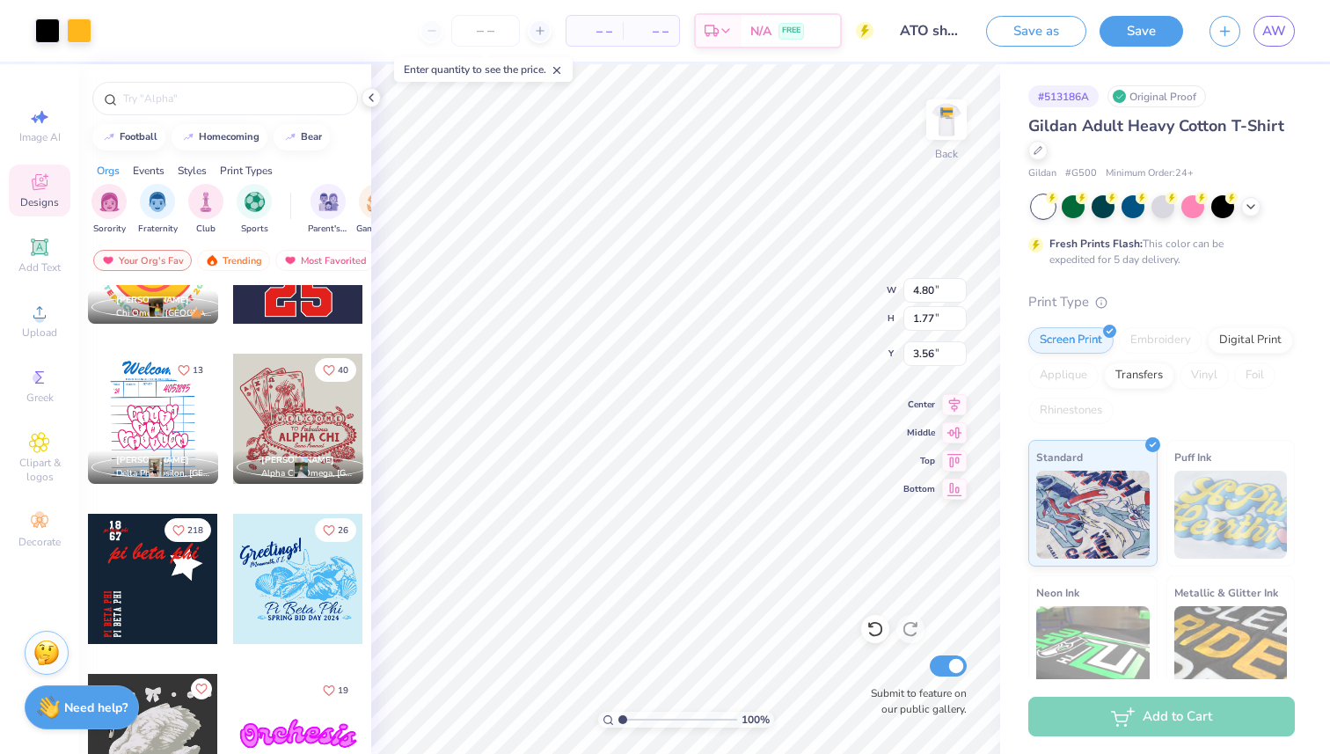
scroll to position [5550, 0]
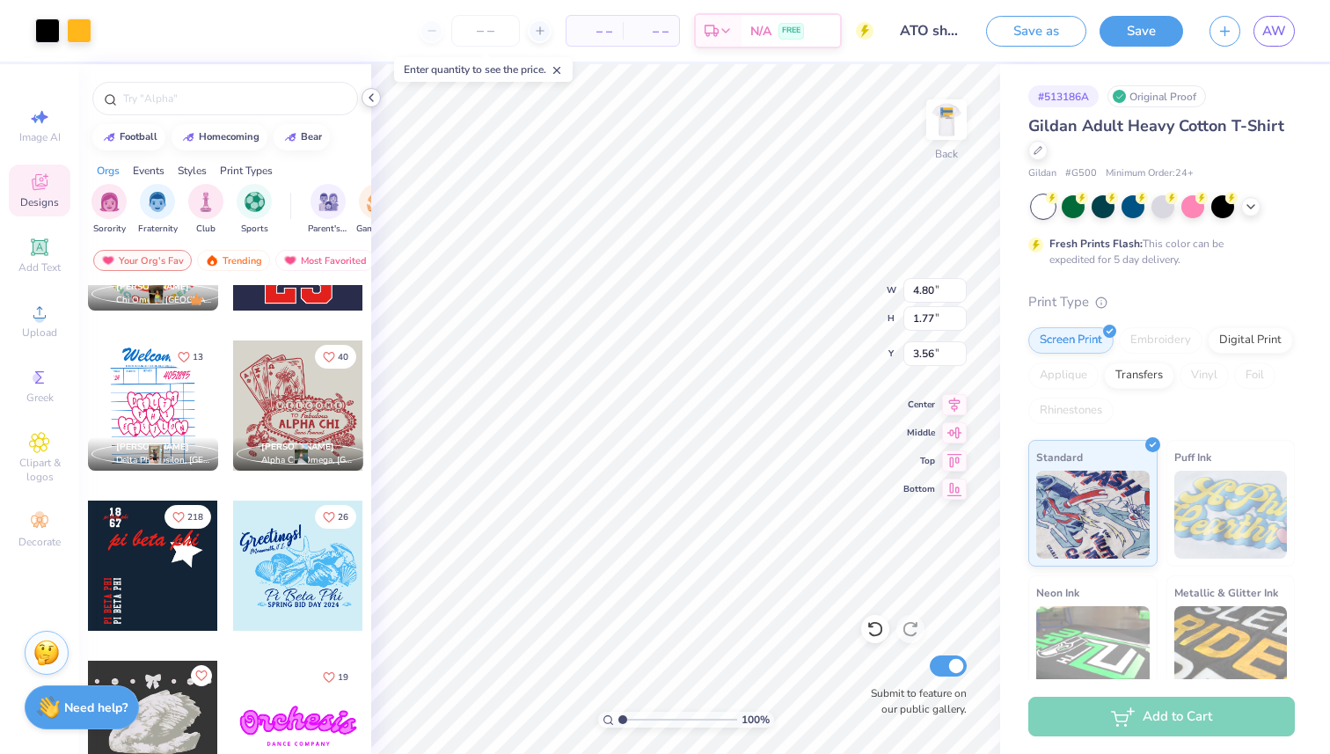
click at [370, 94] on icon at bounding box center [371, 98] width 14 height 14
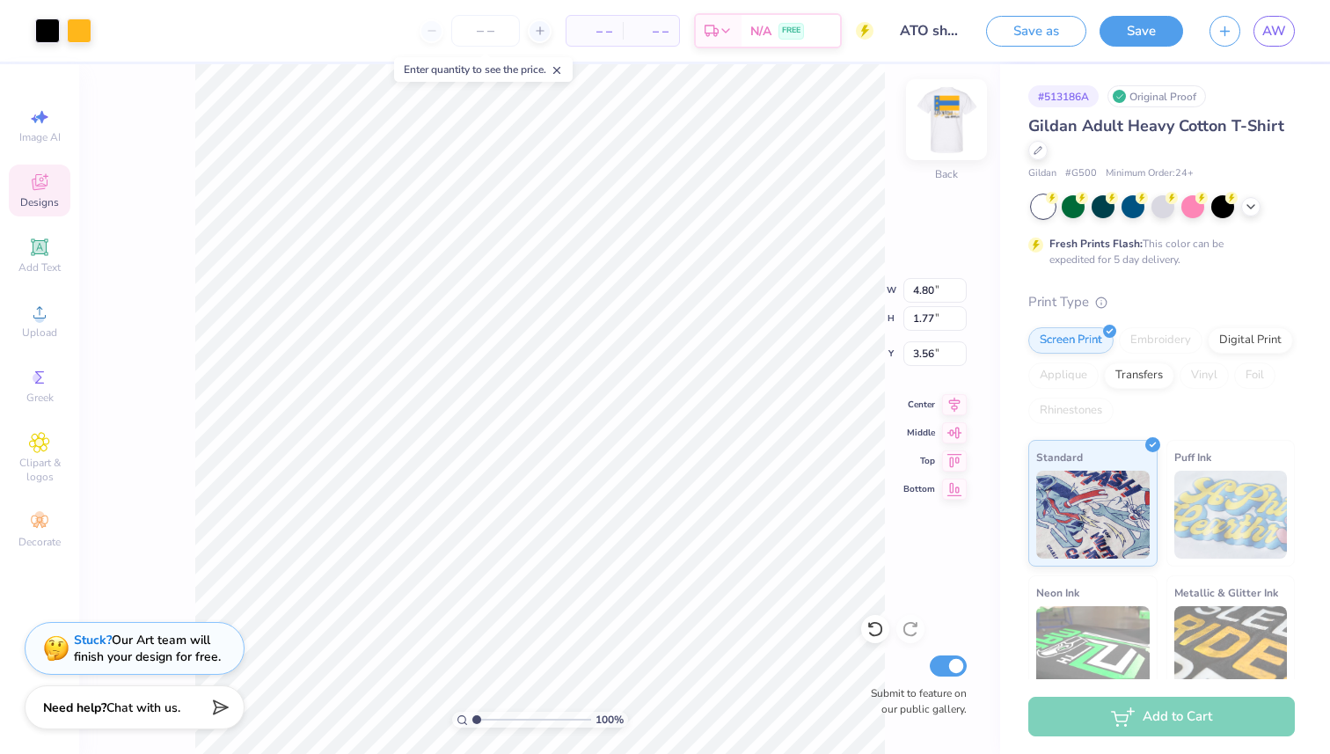
click at [938, 113] on img at bounding box center [947, 119] width 70 height 70
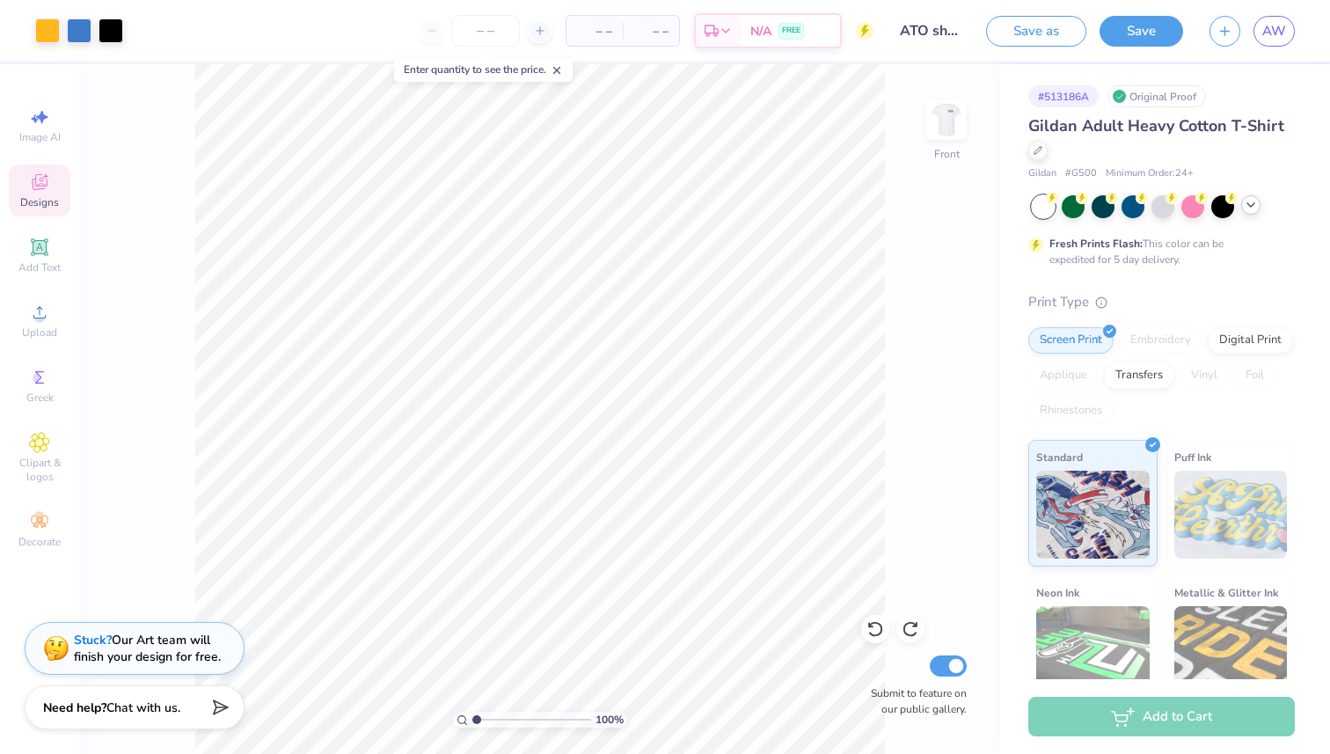
click at [1253, 207] on icon at bounding box center [1251, 205] width 14 height 14
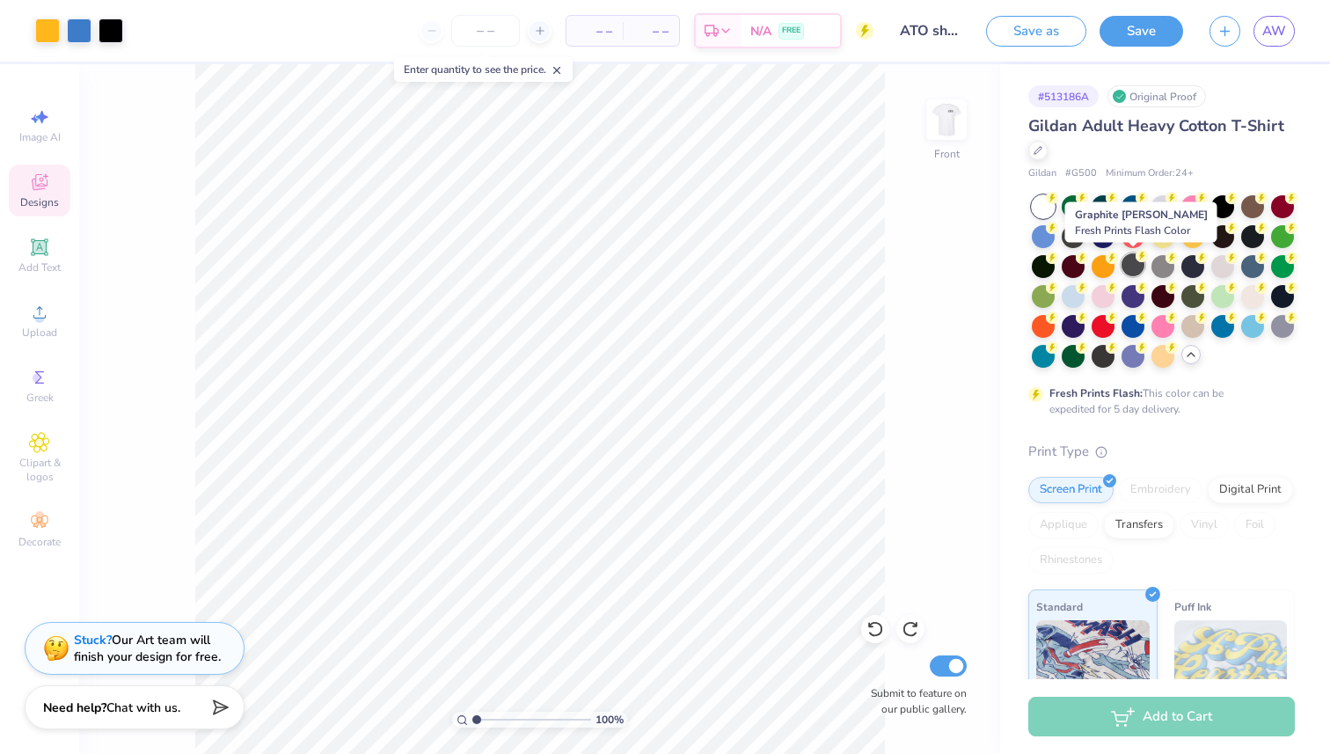
click at [1122, 264] on div at bounding box center [1133, 264] width 23 height 23
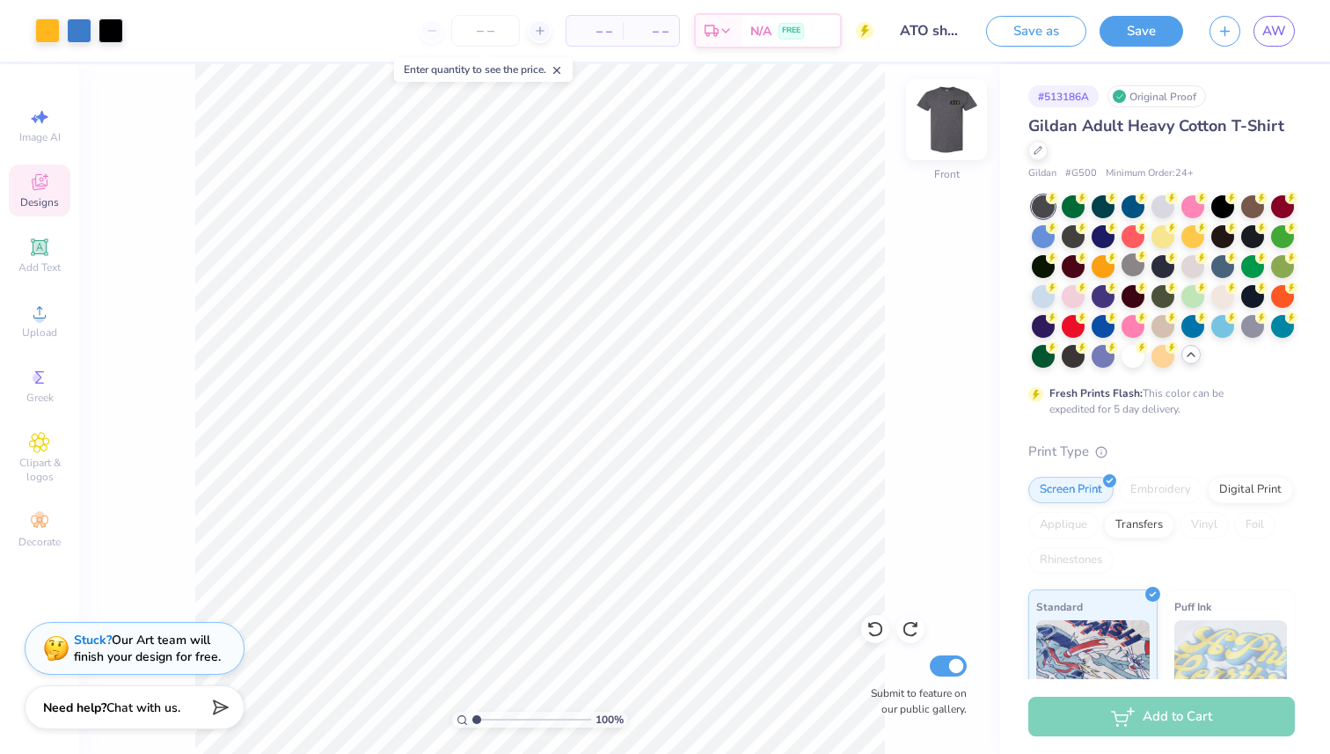
click at [962, 126] on img at bounding box center [947, 119] width 70 height 70
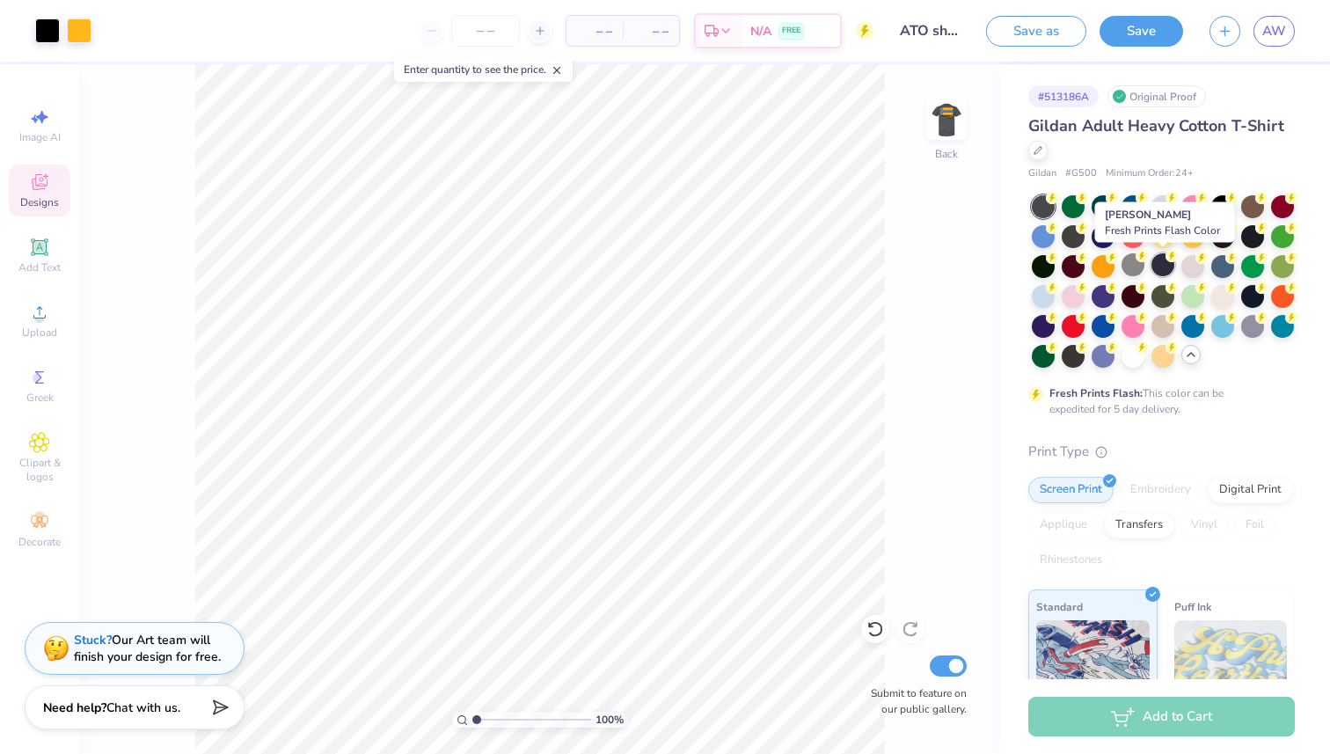
click at [1162, 271] on div at bounding box center [1163, 264] width 23 height 23
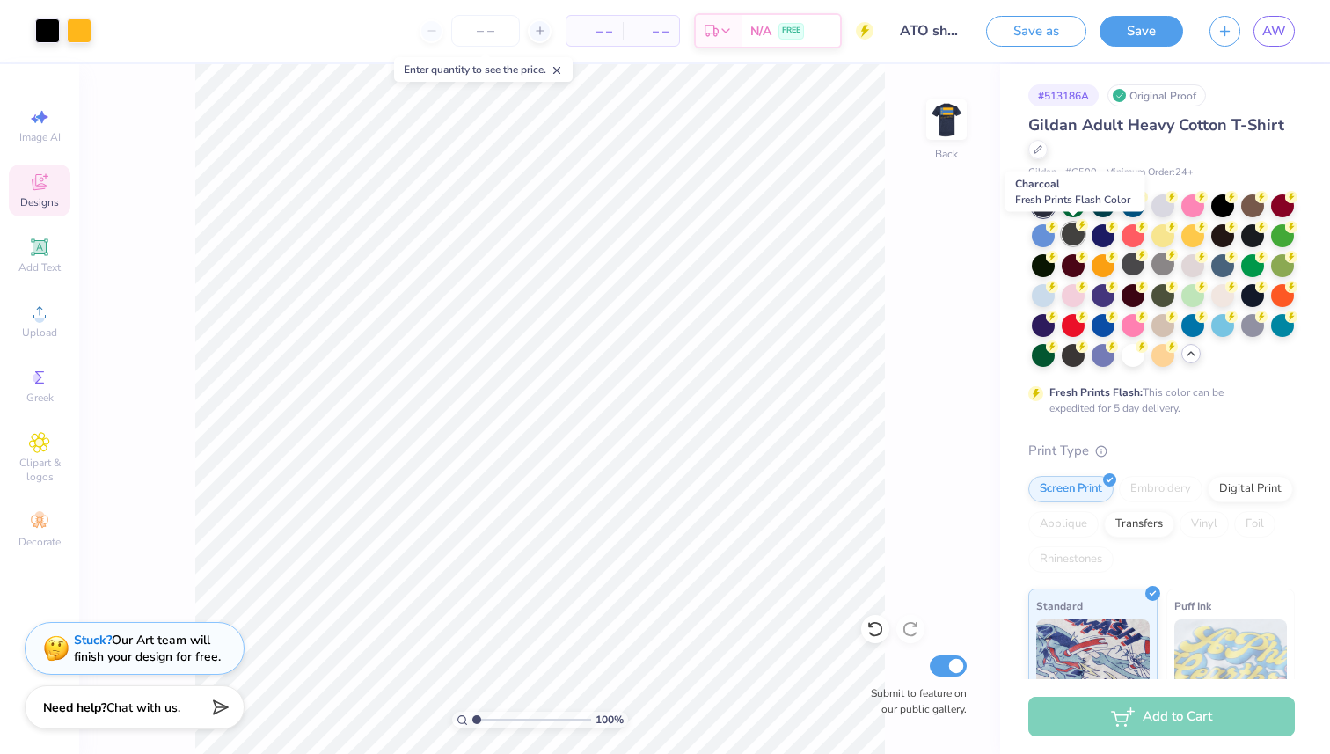
click at [1068, 233] on div at bounding box center [1073, 234] width 23 height 23
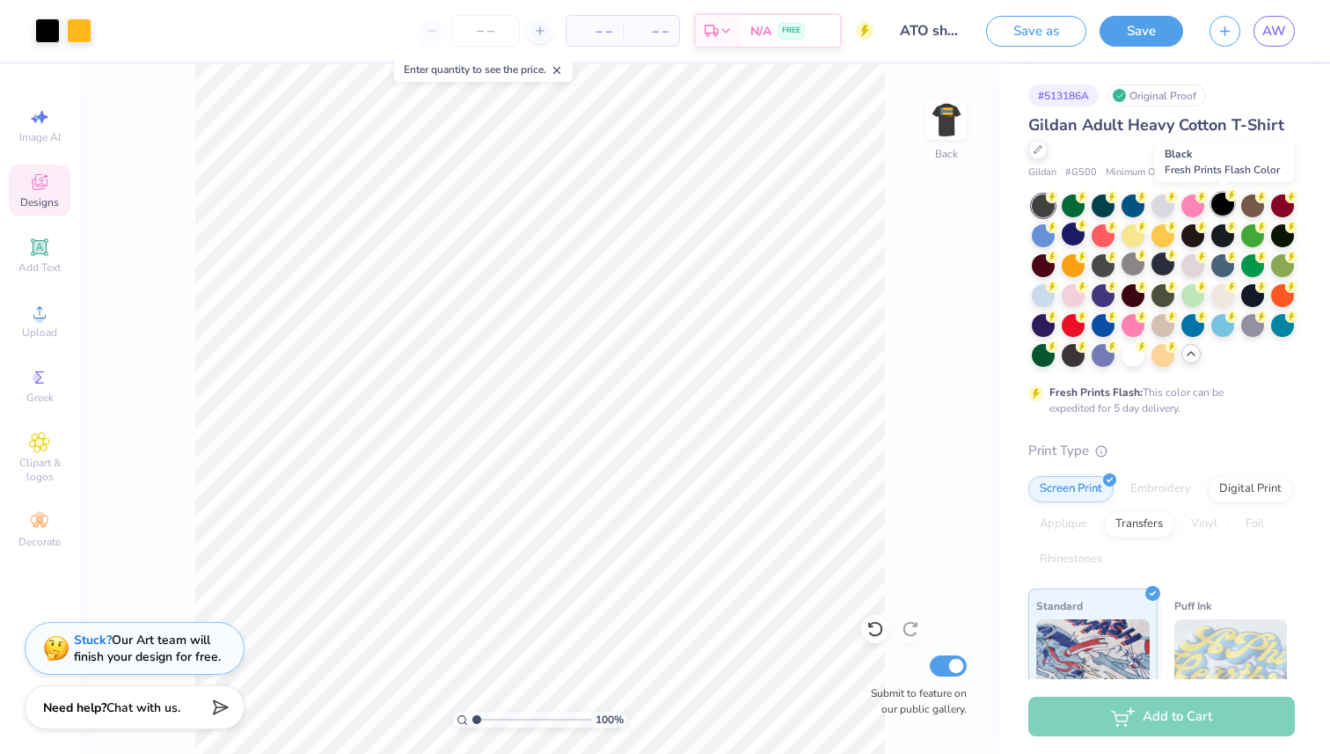
click at [1214, 209] on div at bounding box center [1223, 204] width 23 height 23
click at [934, 99] on img at bounding box center [947, 119] width 70 height 70
click at [122, 33] on div at bounding box center [111, 29] width 25 height 25
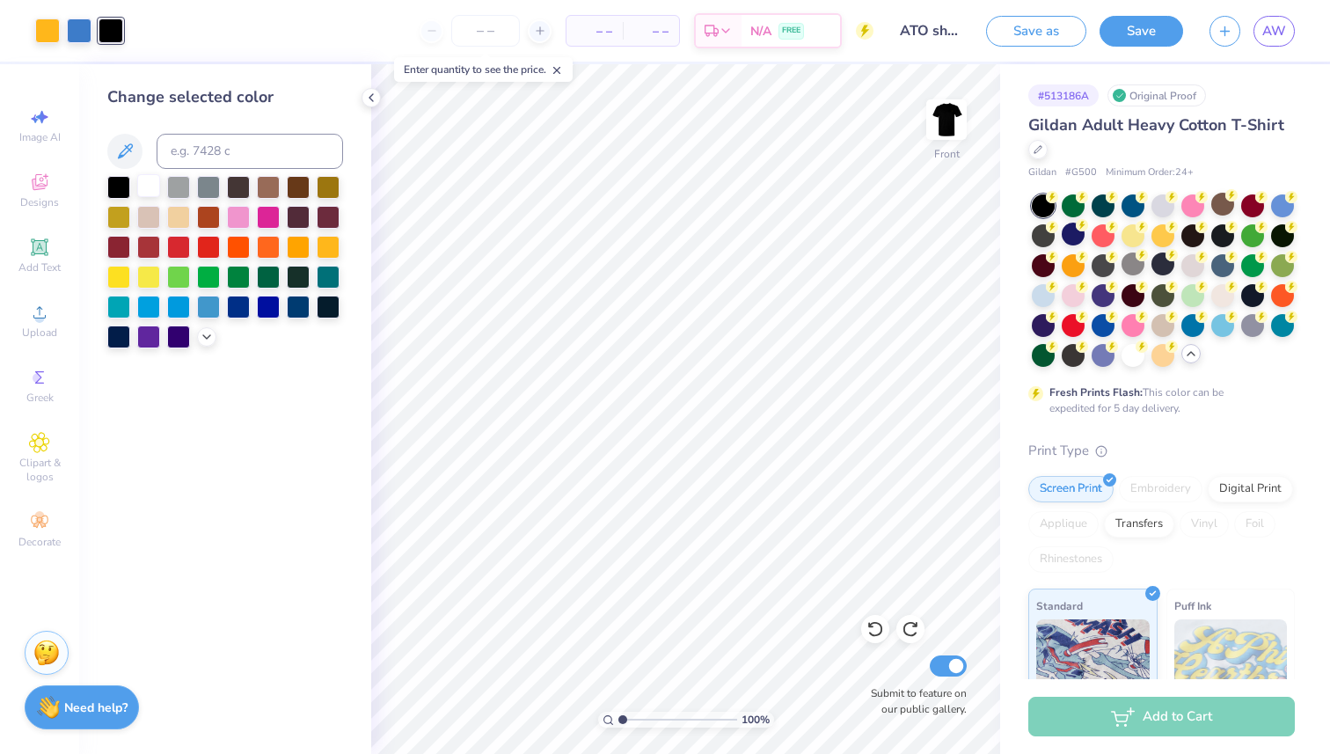
click at [146, 189] on div at bounding box center [148, 185] width 23 height 23
click at [366, 97] on icon at bounding box center [371, 98] width 14 height 14
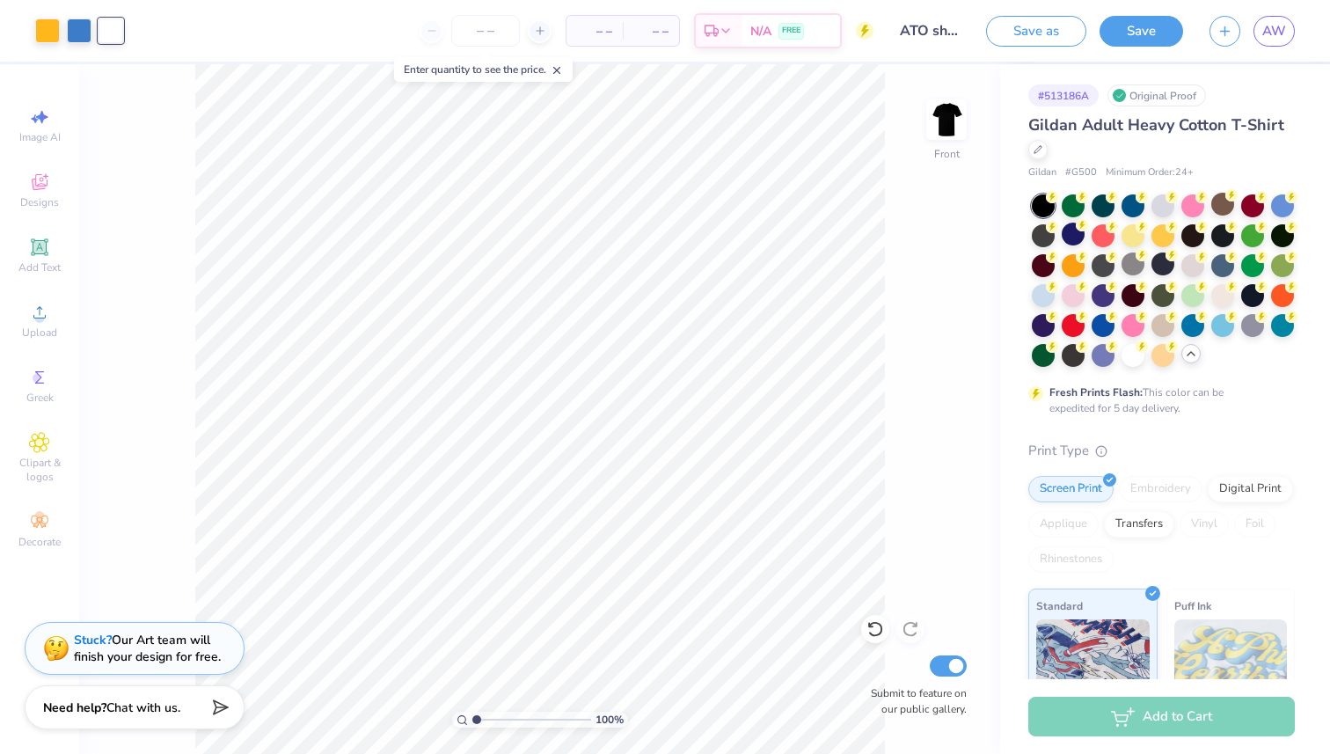
click at [940, 123] on img at bounding box center [946, 119] width 35 height 35
click at [110, 32] on div "– – Per Item – – Total Est. Delivery N/A FREE" at bounding box center [489, 31] width 769 height 62
click at [40, 29] on div at bounding box center [47, 29] width 25 height 25
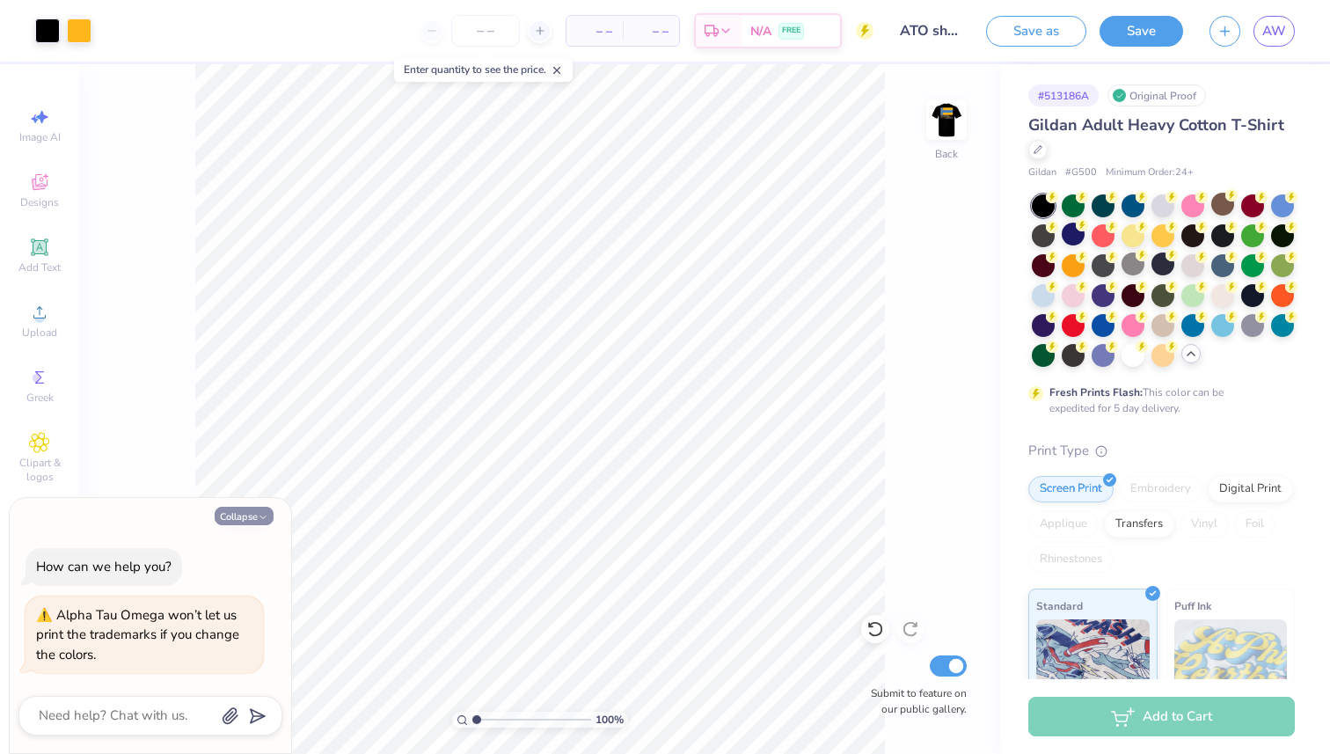
click at [258, 524] on button "Collapse" at bounding box center [244, 516] width 59 height 18
type textarea "x"
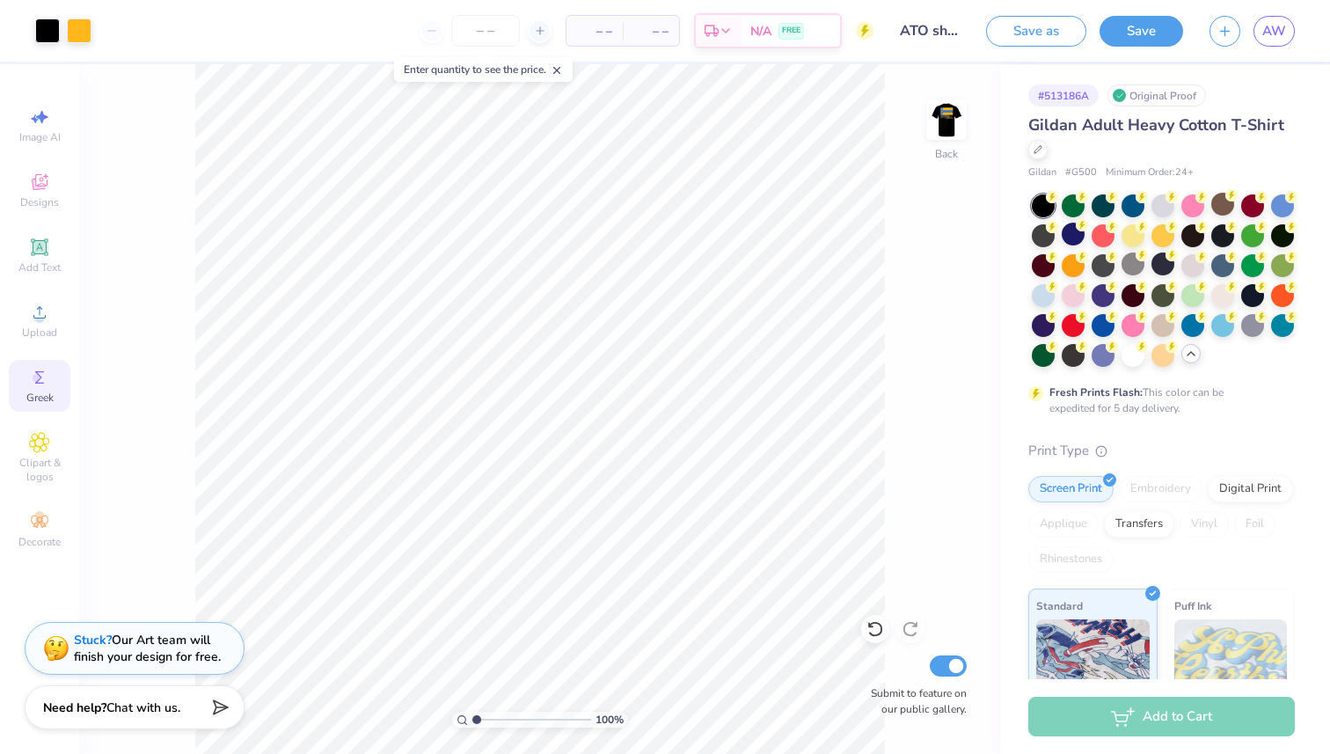
click at [42, 394] on span "Greek" at bounding box center [39, 398] width 27 height 14
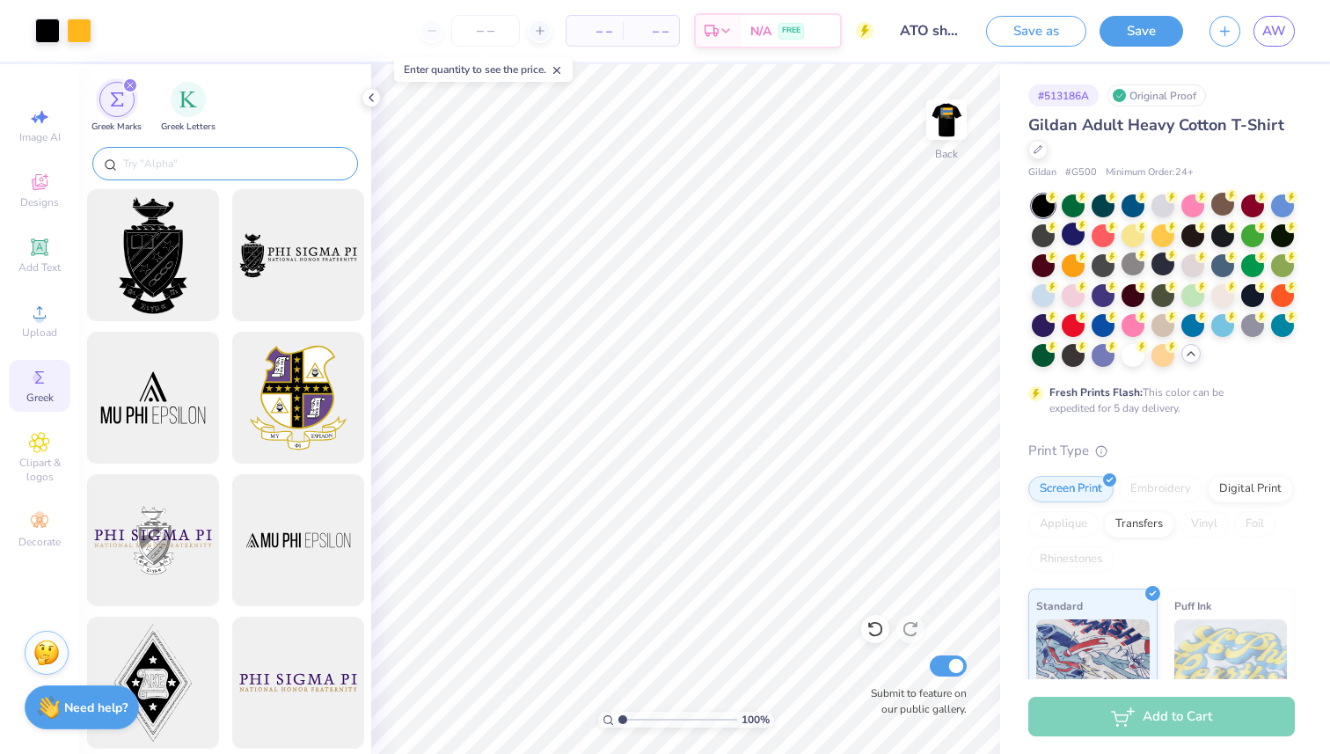
click at [180, 165] on input "text" at bounding box center [233, 164] width 225 height 18
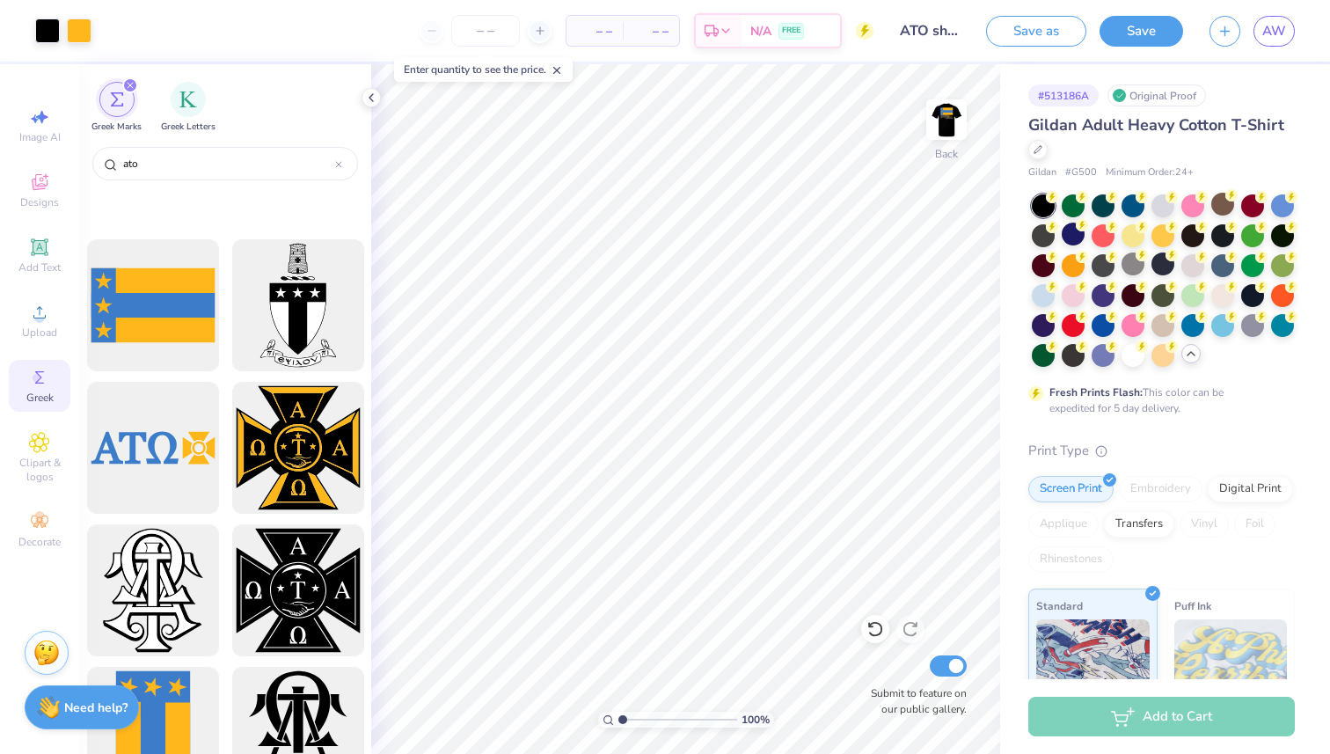
scroll to position [0, 0]
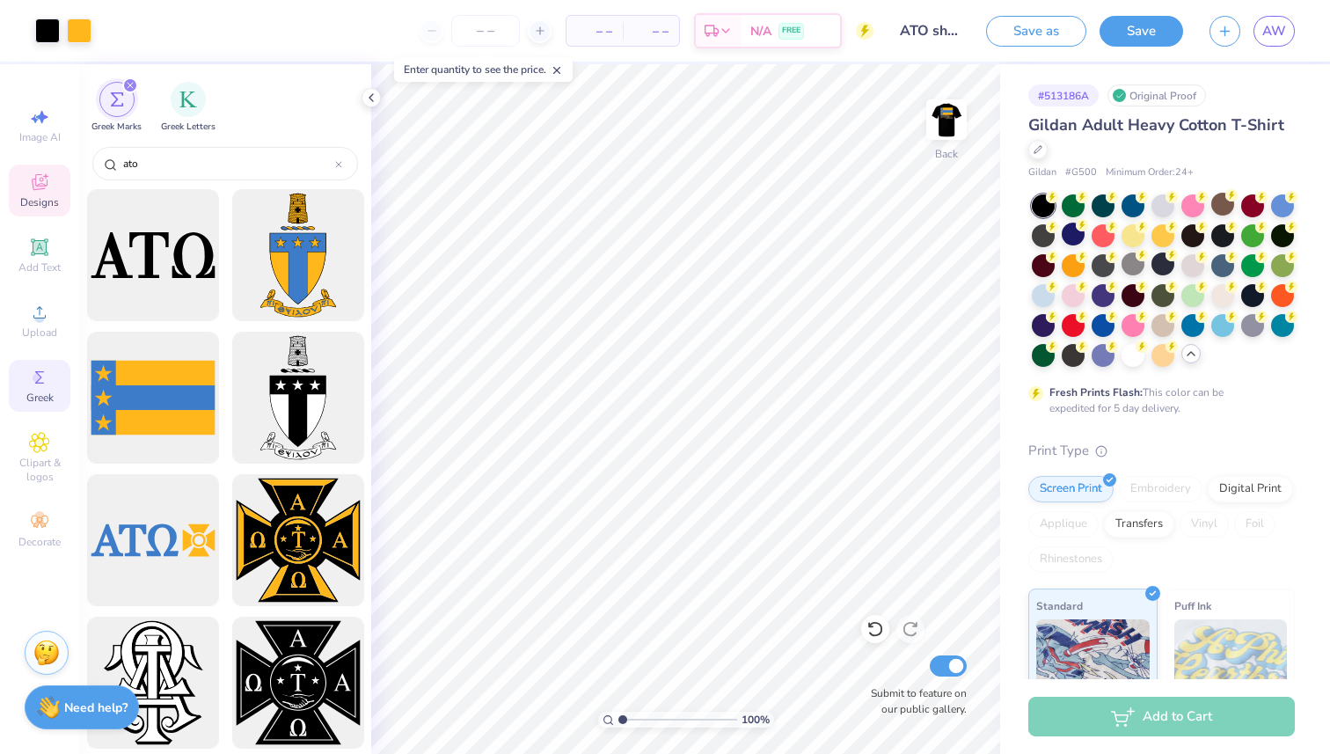
type input "ato"
click at [37, 195] on span "Designs" at bounding box center [39, 202] width 39 height 14
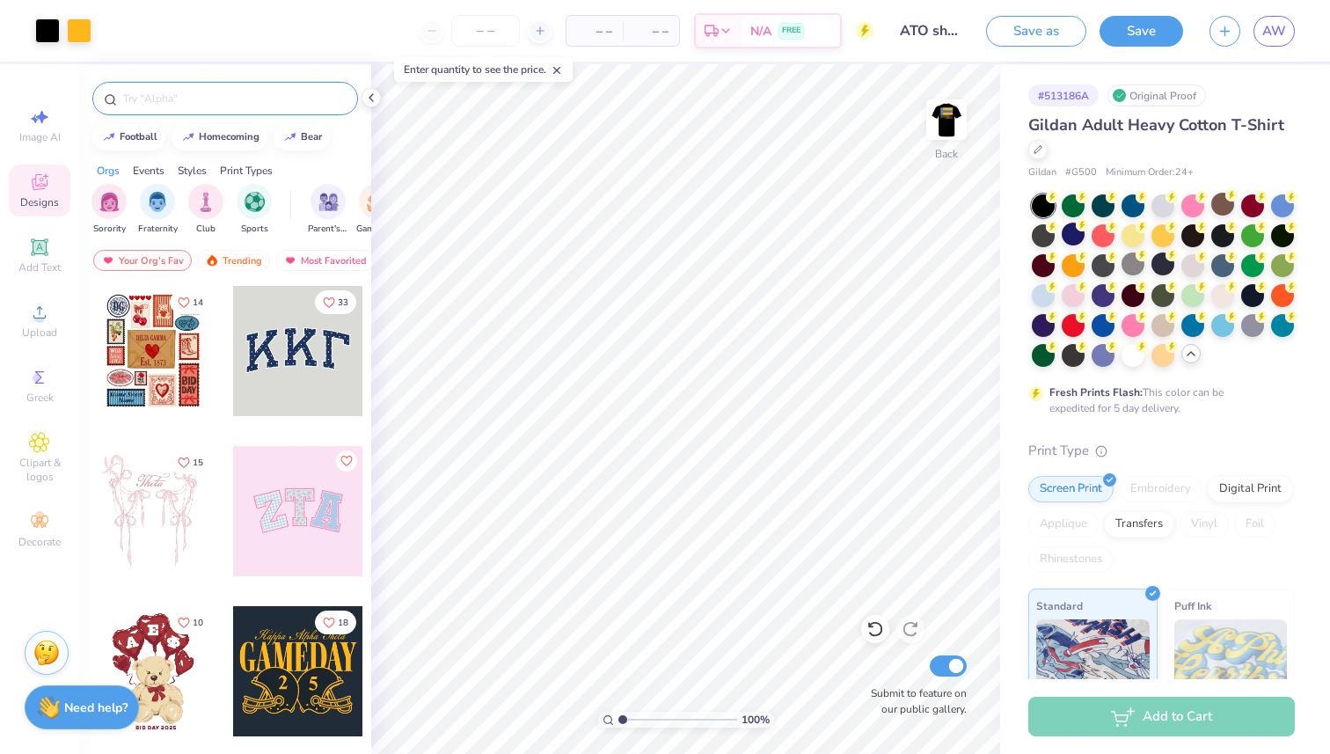
click at [197, 91] on input "text" at bounding box center [233, 99] width 225 height 18
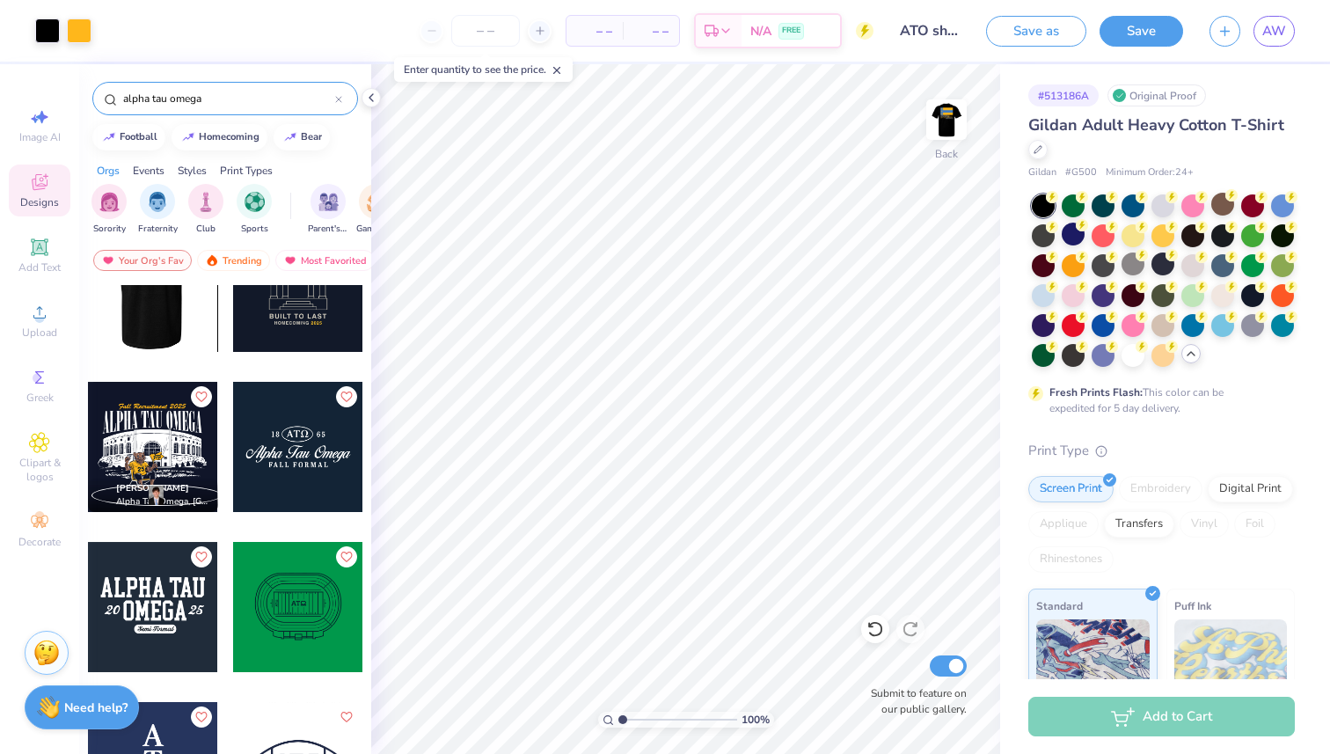
scroll to position [255, 0]
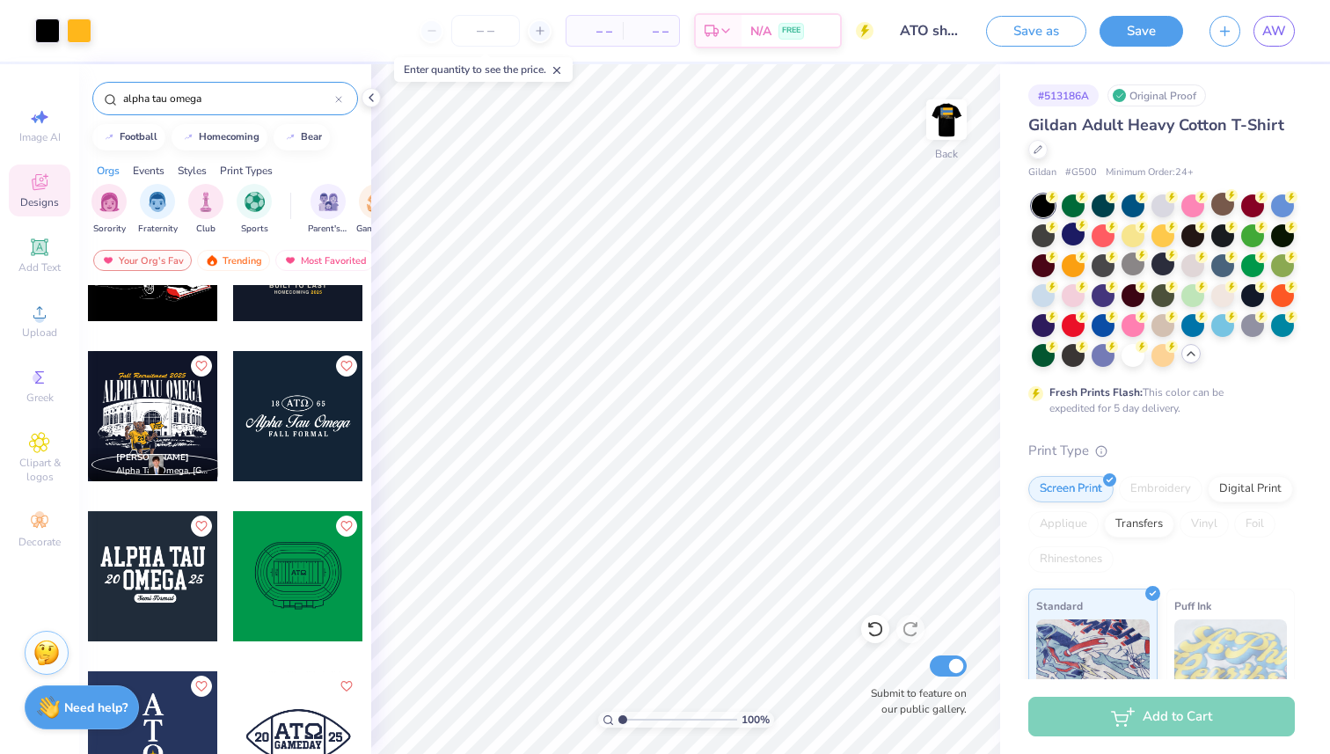
type input "alpha tau omega"
click at [278, 403] on div at bounding box center [298, 416] width 130 height 130
type input "8.66"
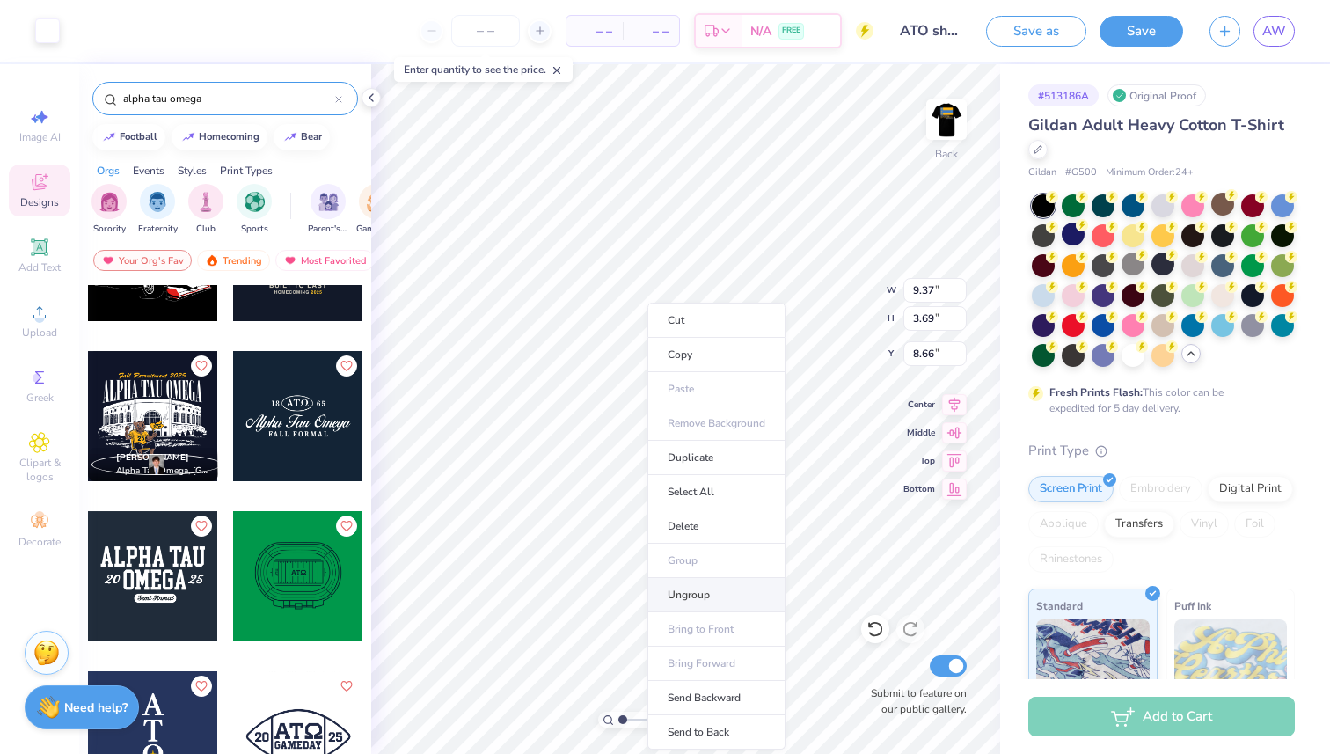
click at [699, 596] on li "Ungroup" at bounding box center [717, 595] width 138 height 34
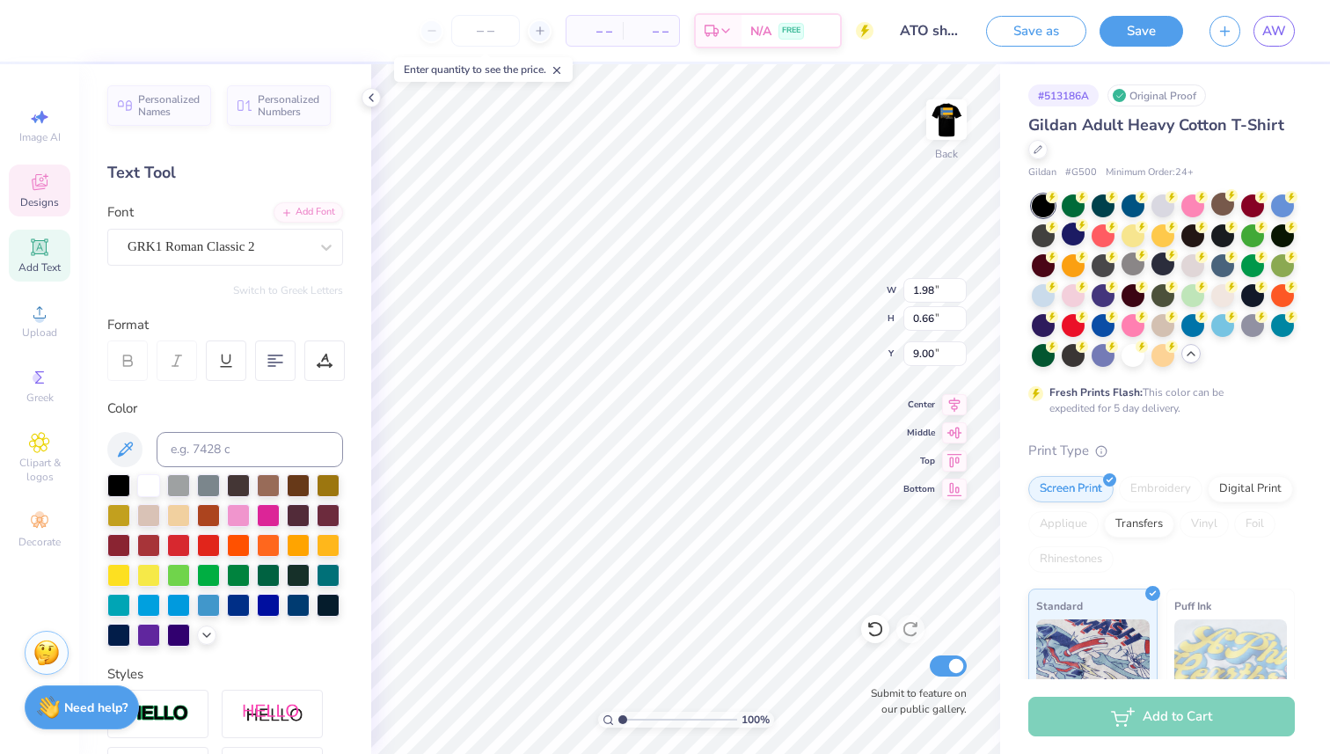
type input "5.33"
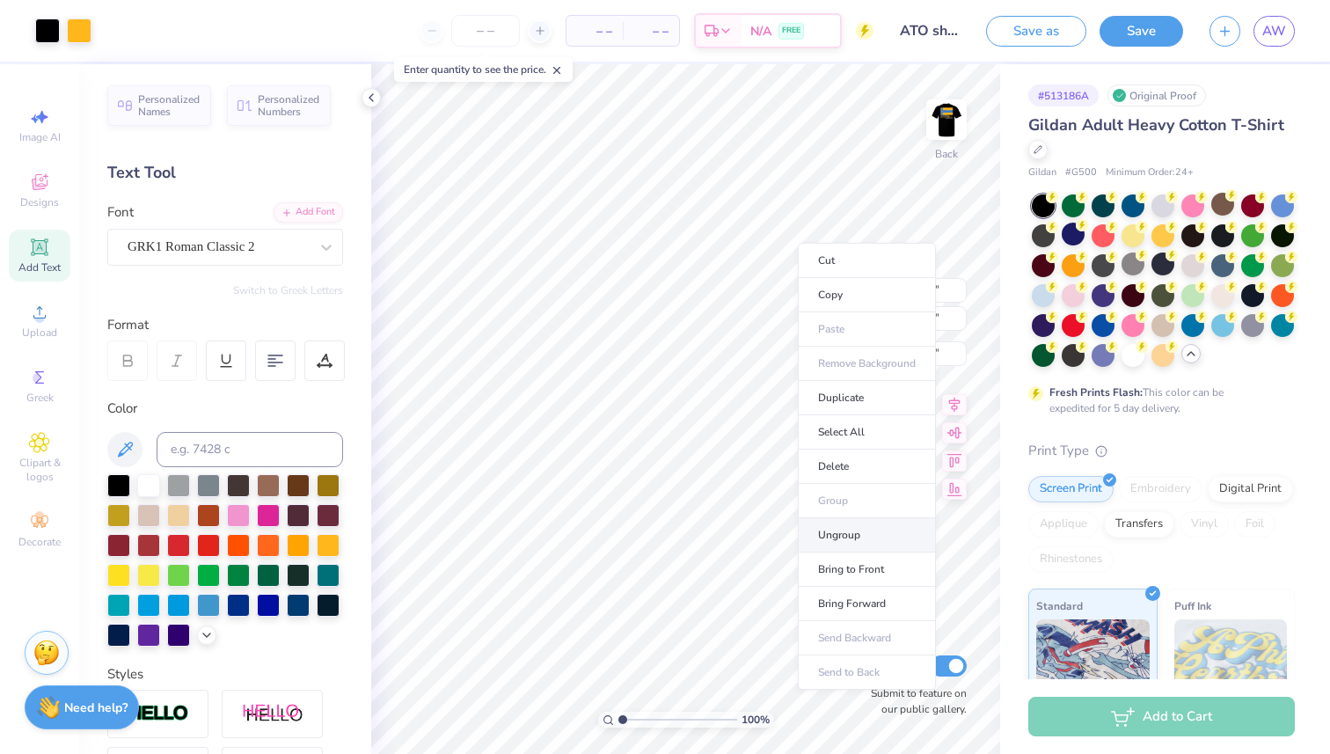
click at [843, 537] on li "Ungroup" at bounding box center [867, 535] width 138 height 34
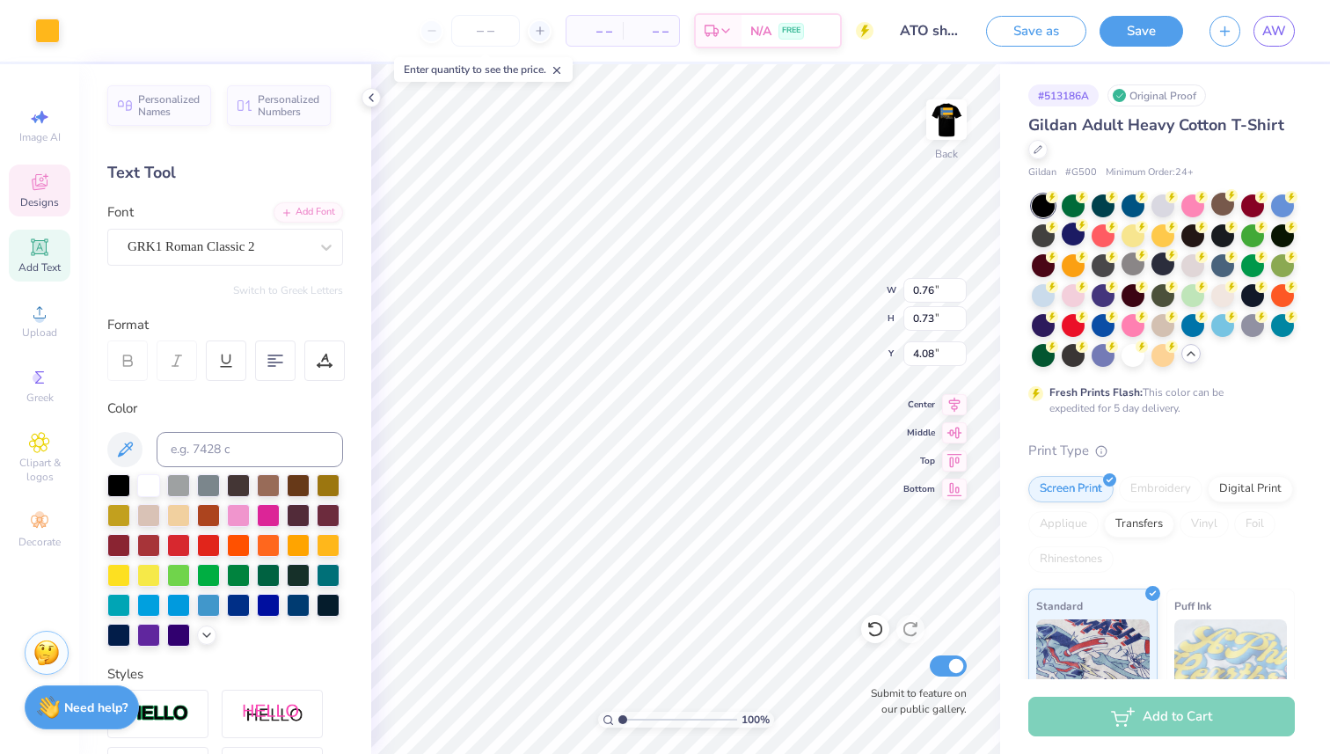
type input "10.27"
type input "1.98"
type input "0.66"
type input "5.33"
type input "3.95"
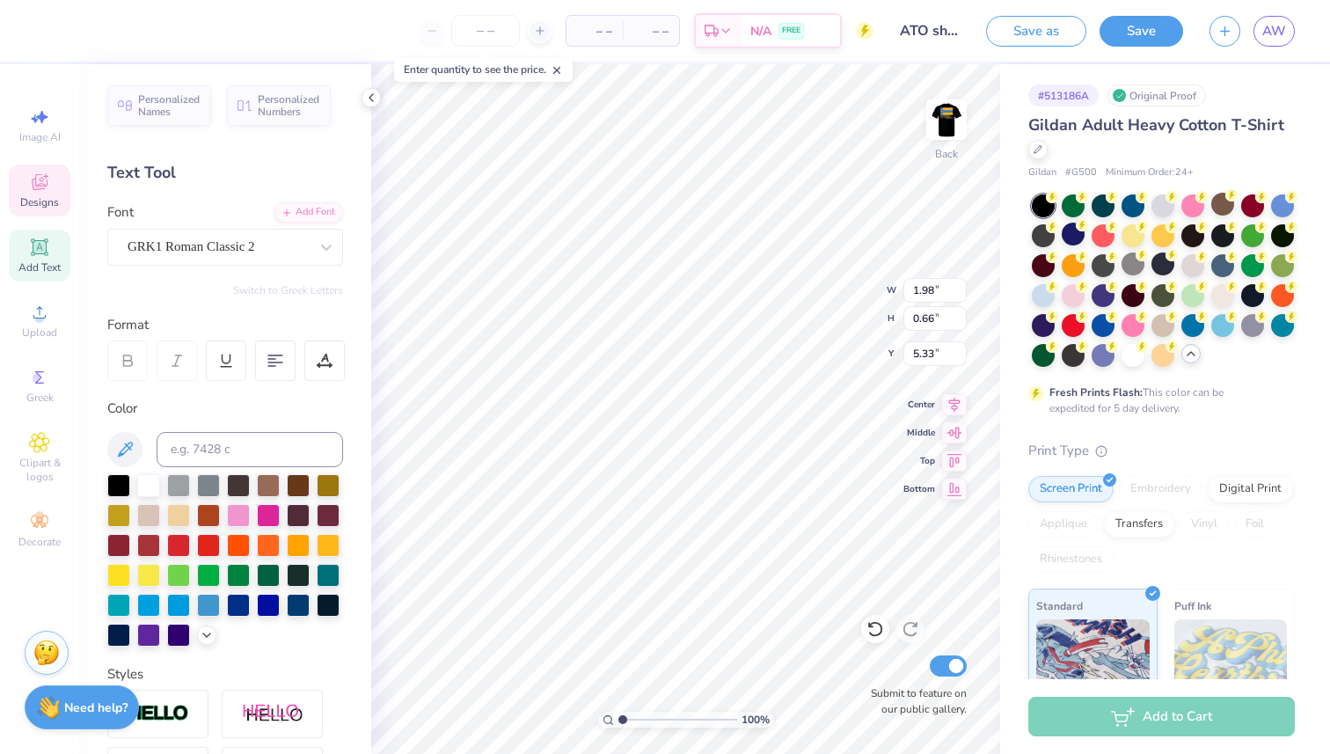
type input "1.32"
type input "9.97"
type input "4.59"
type input "1.54"
type input "9.87"
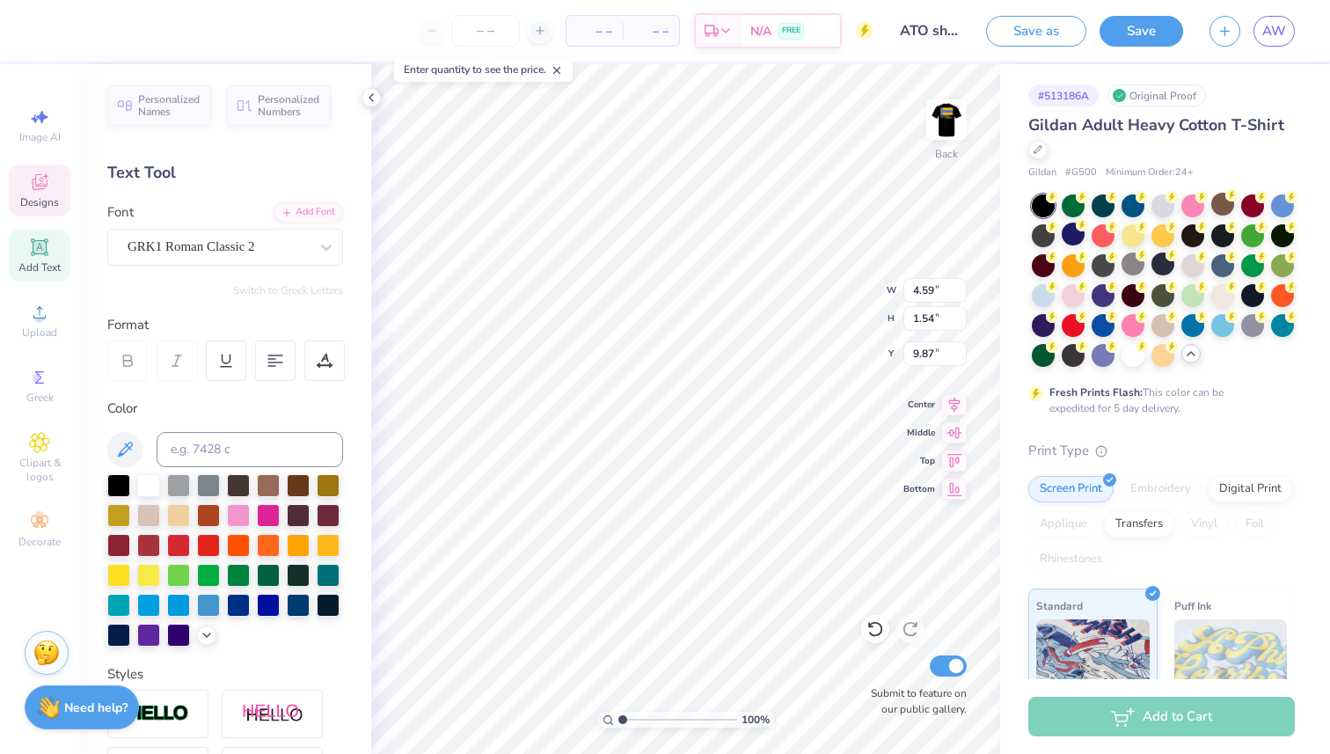
type input "0.76"
type input "0.73"
type input "10.27"
type input "4.80"
type input "1.77"
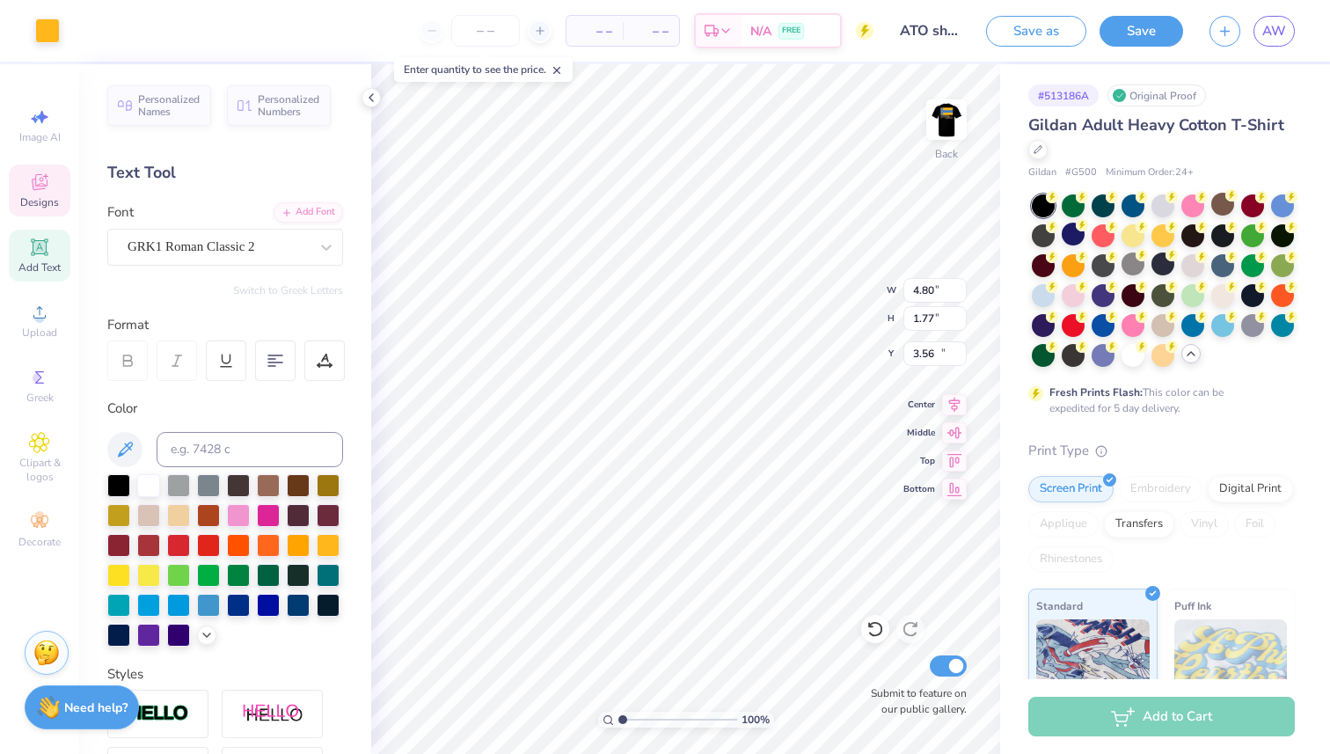
type input "3.55"
type input "15.28"
type input "0.76"
type input "0.73"
type input "15.69"
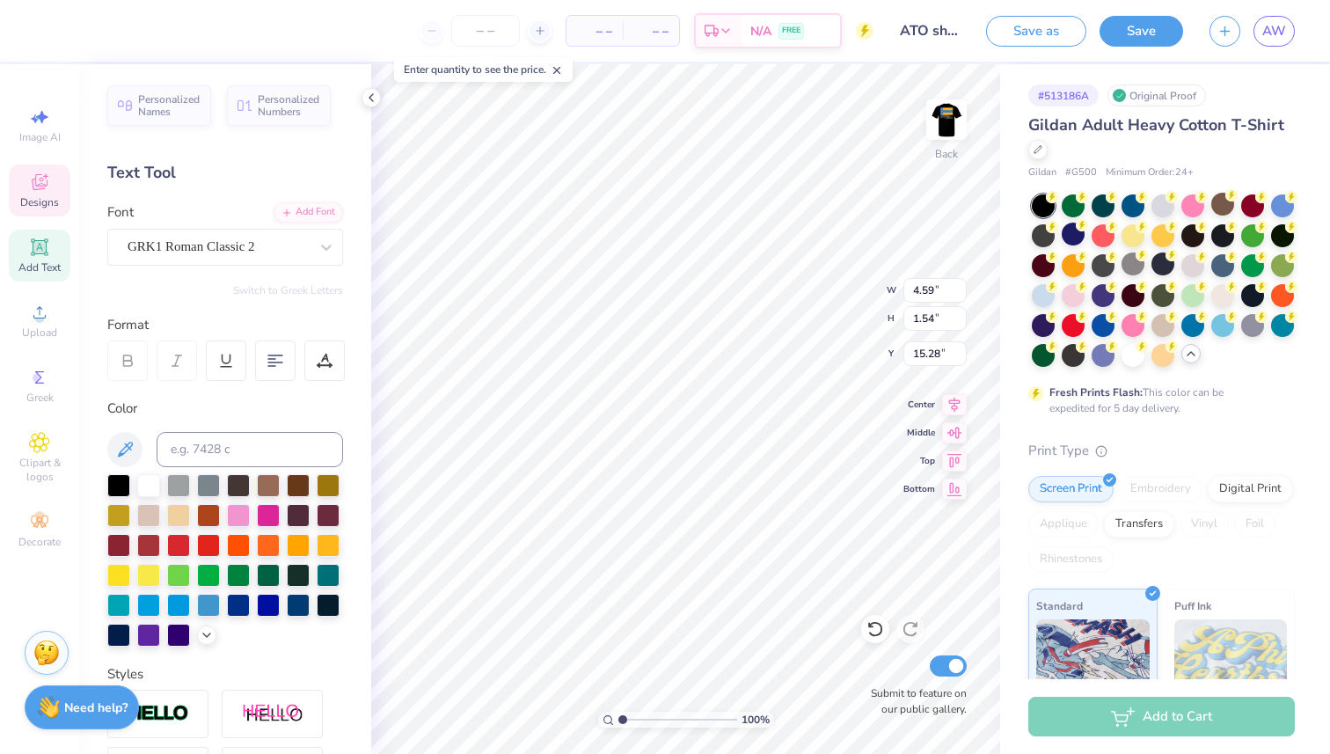
type input "5.06"
type input "1.70"
type input "15.20"
click at [653, 555] on li "Group" at bounding box center [666, 561] width 138 height 34
type input "7.65"
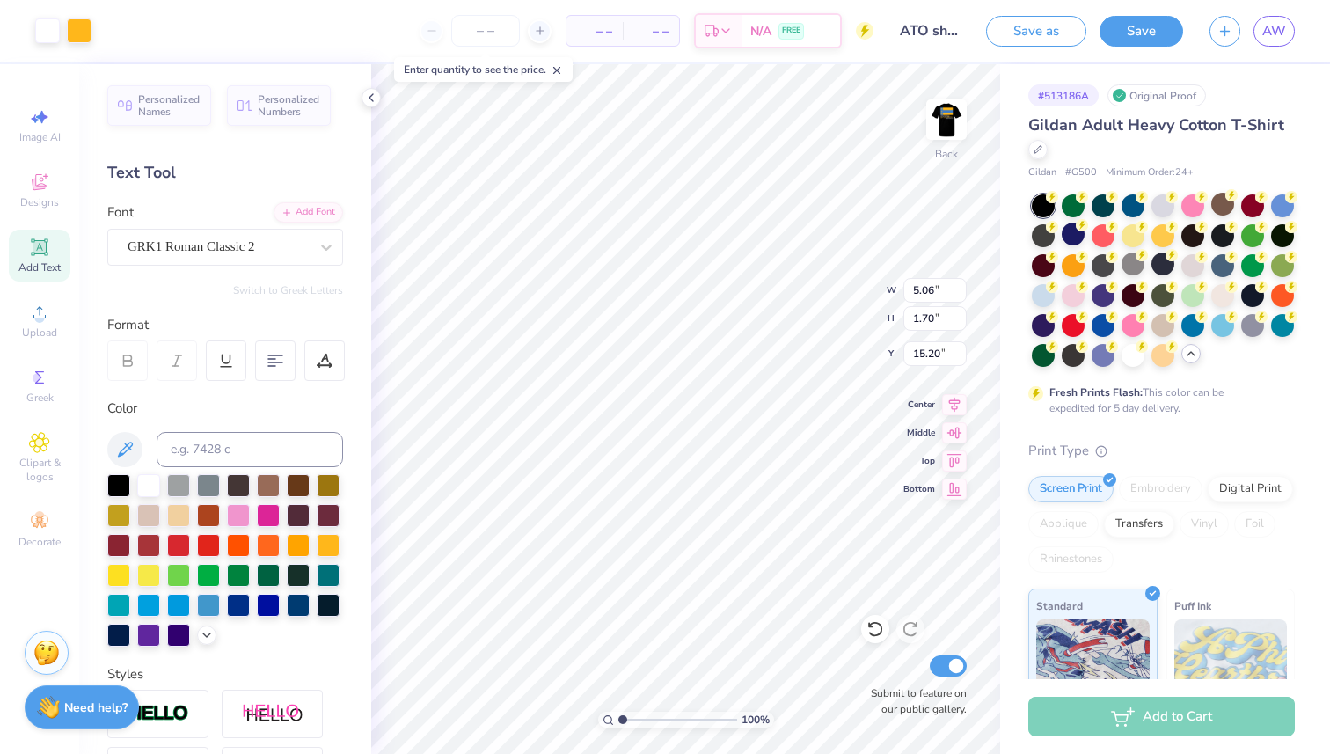
type input "2.56"
type input "3.00"
type input "4.93"
type input "1.65"
type input "3.00"
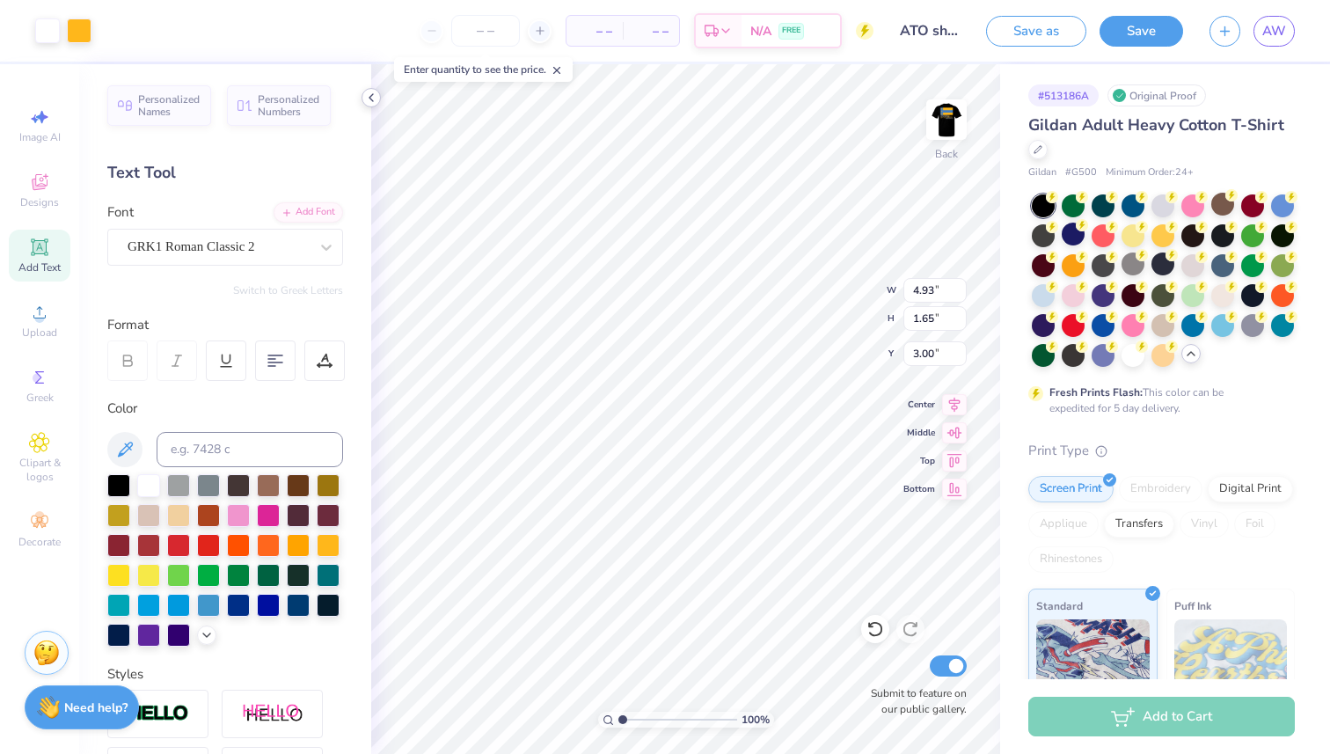
click at [373, 93] on icon at bounding box center [371, 98] width 14 height 14
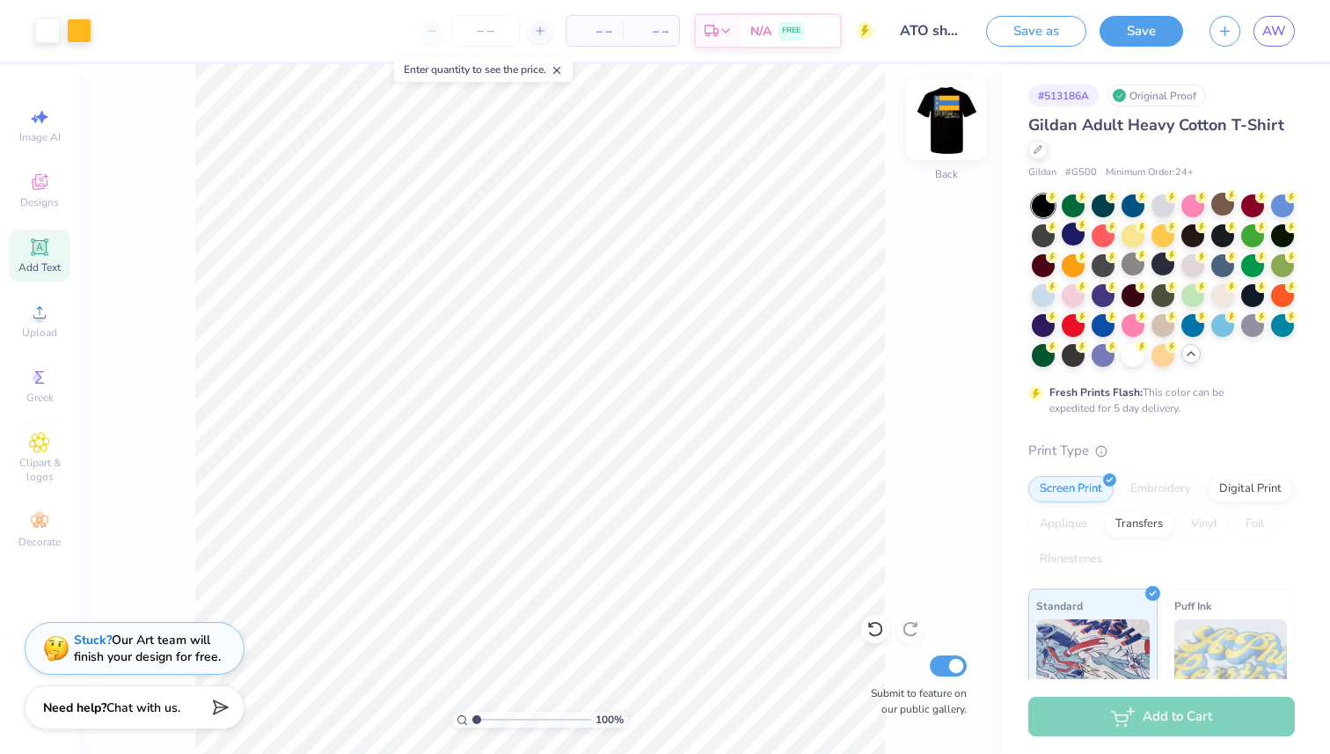
click at [956, 137] on img at bounding box center [947, 119] width 70 height 70
click at [974, 129] on img at bounding box center [947, 119] width 70 height 70
click at [893, 201] on div "100 % Back W 4.93 4.93 " H 1.65 1.65 " Y 3.00 3.00 " Center Middle Top Bottom S…" at bounding box center [539, 409] width 921 height 690
click at [954, 114] on img at bounding box center [947, 119] width 70 height 70
click at [1135, 47] on div "Save as Save AW" at bounding box center [1158, 31] width 344 height 62
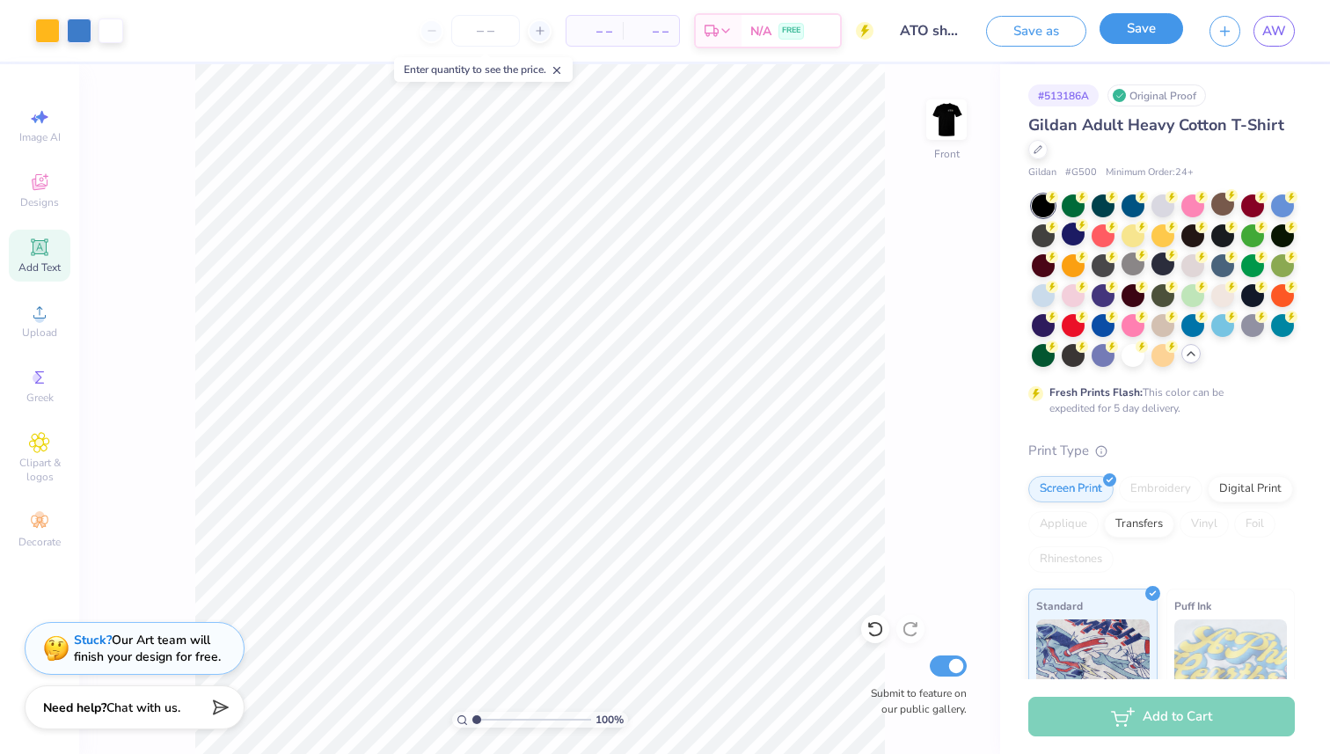
click at [1135, 27] on button "Save" at bounding box center [1142, 28] width 84 height 31
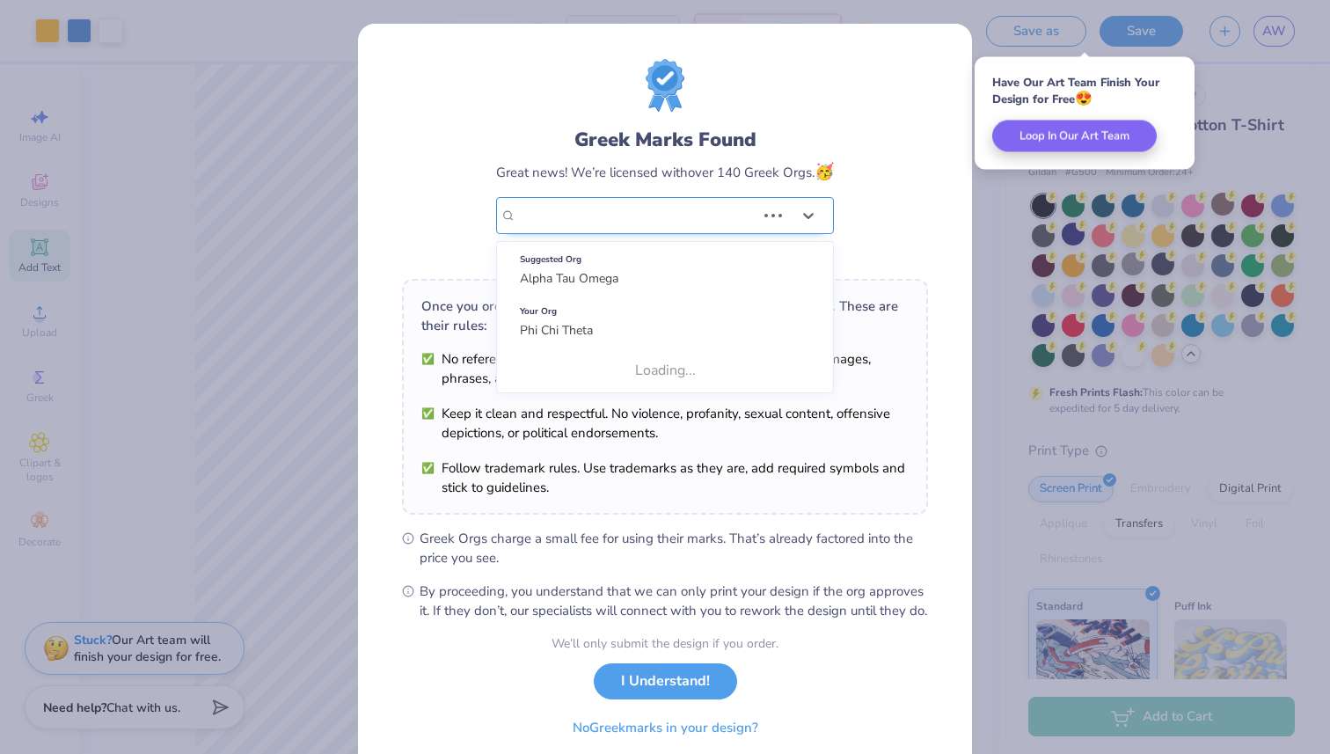
click at [784, 232] on div "Phi Chi Theta" at bounding box center [665, 215] width 338 height 37
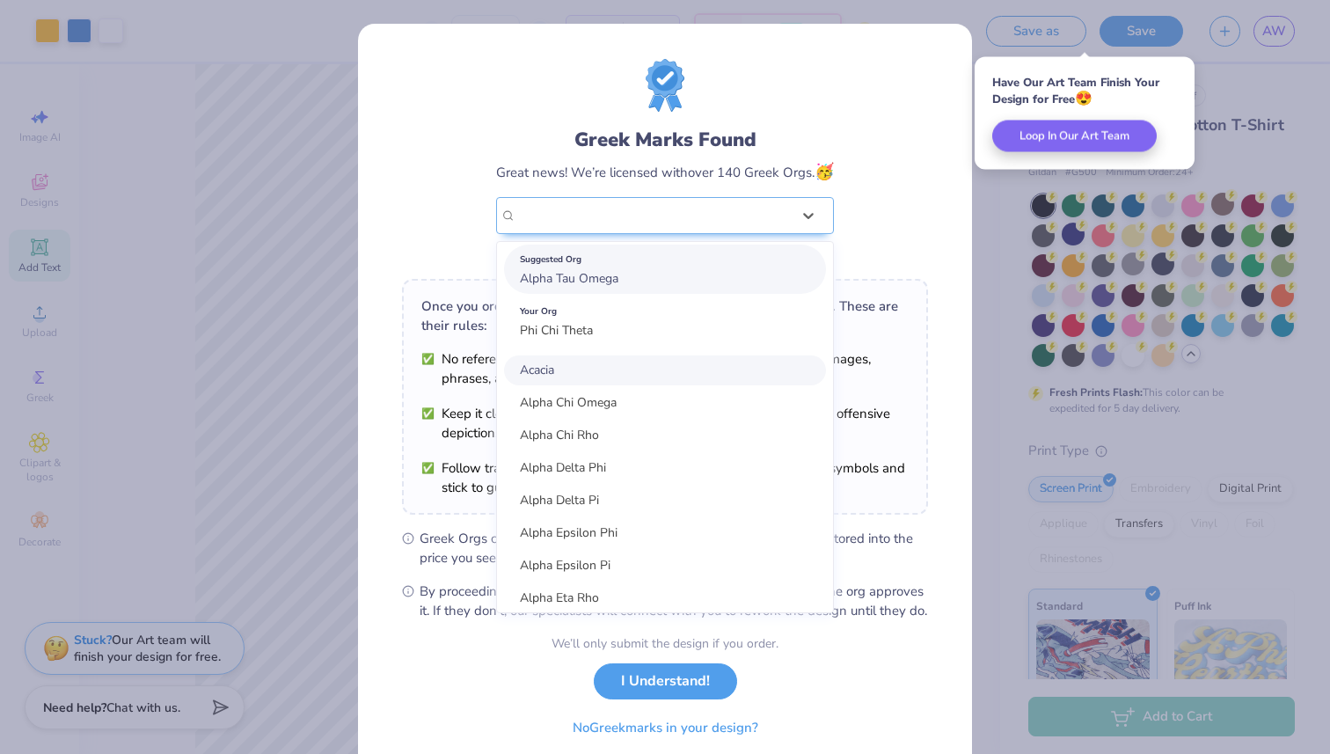
click at [726, 267] on div "Suggested Org" at bounding box center [665, 259] width 290 height 19
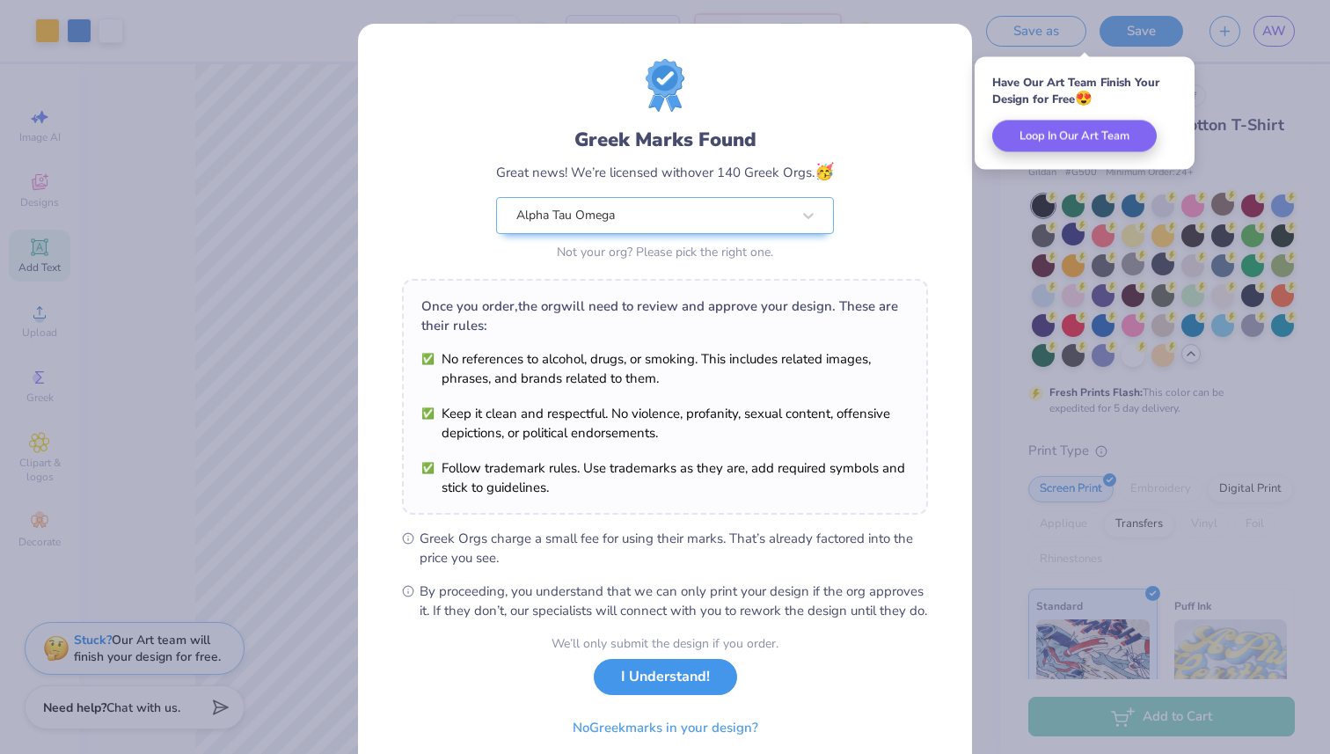
click at [605, 692] on button "I Understand!" at bounding box center [665, 677] width 143 height 36
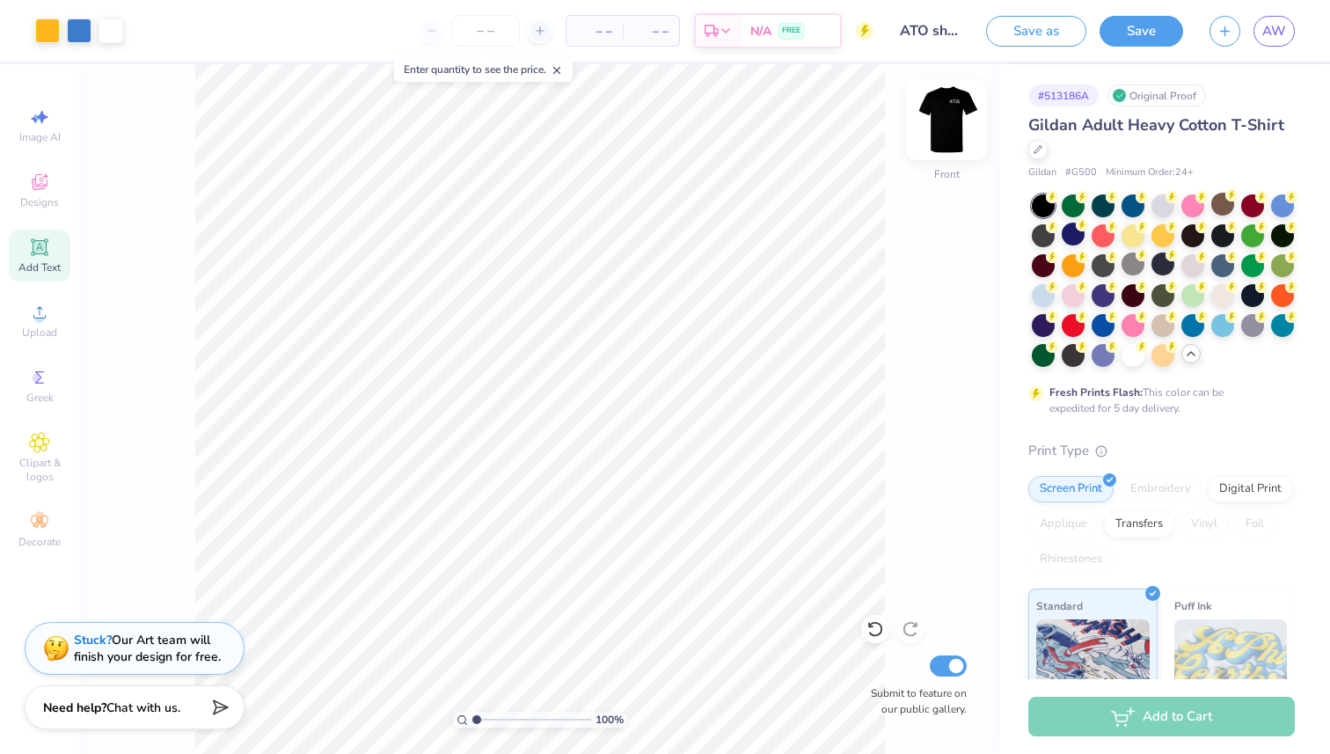
click at [943, 128] on img at bounding box center [947, 119] width 70 height 70
click at [943, 128] on img at bounding box center [946, 119] width 35 height 35
